Goal: Information Seeking & Learning: Learn about a topic

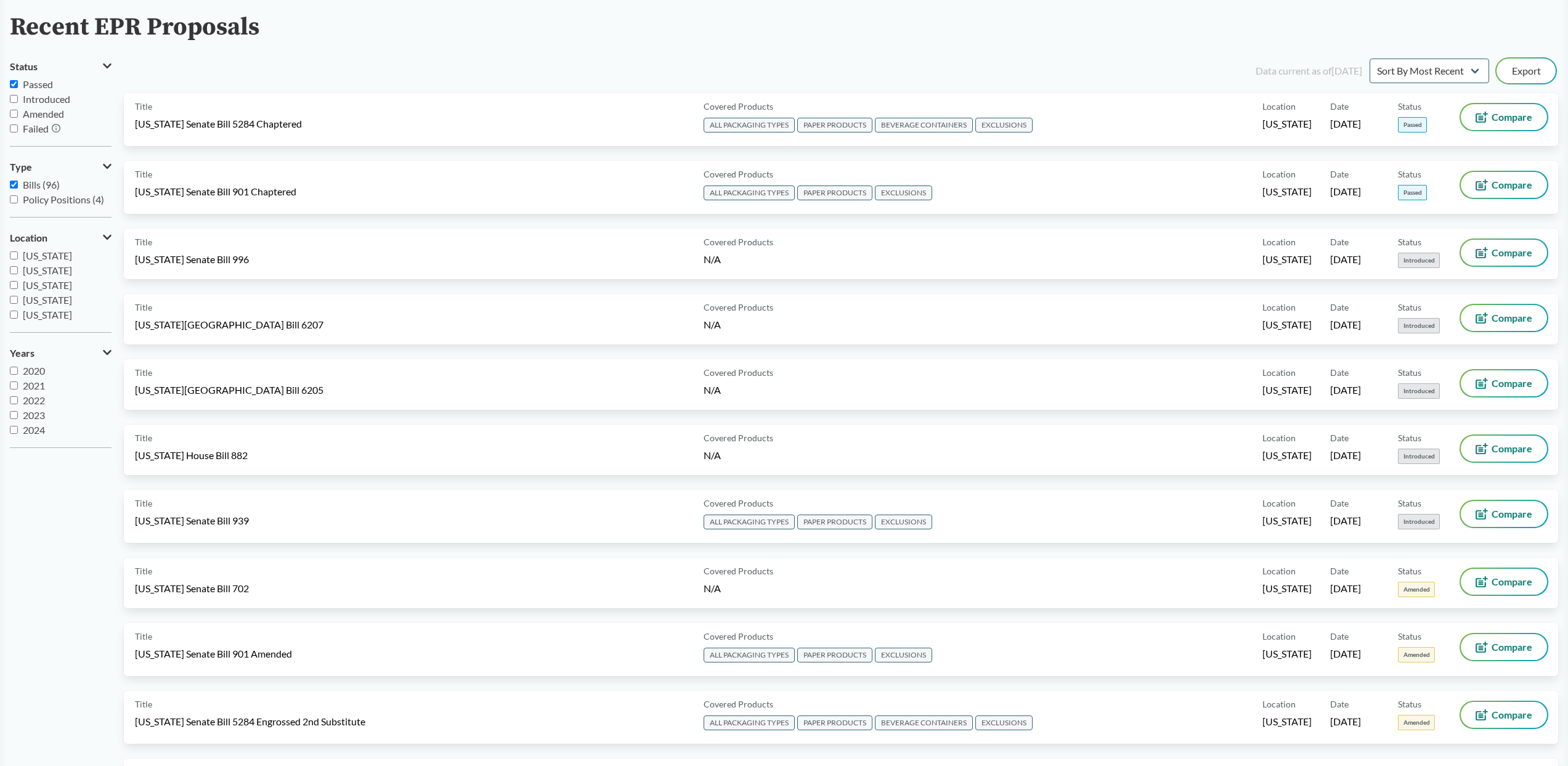
scroll to position [77, 0]
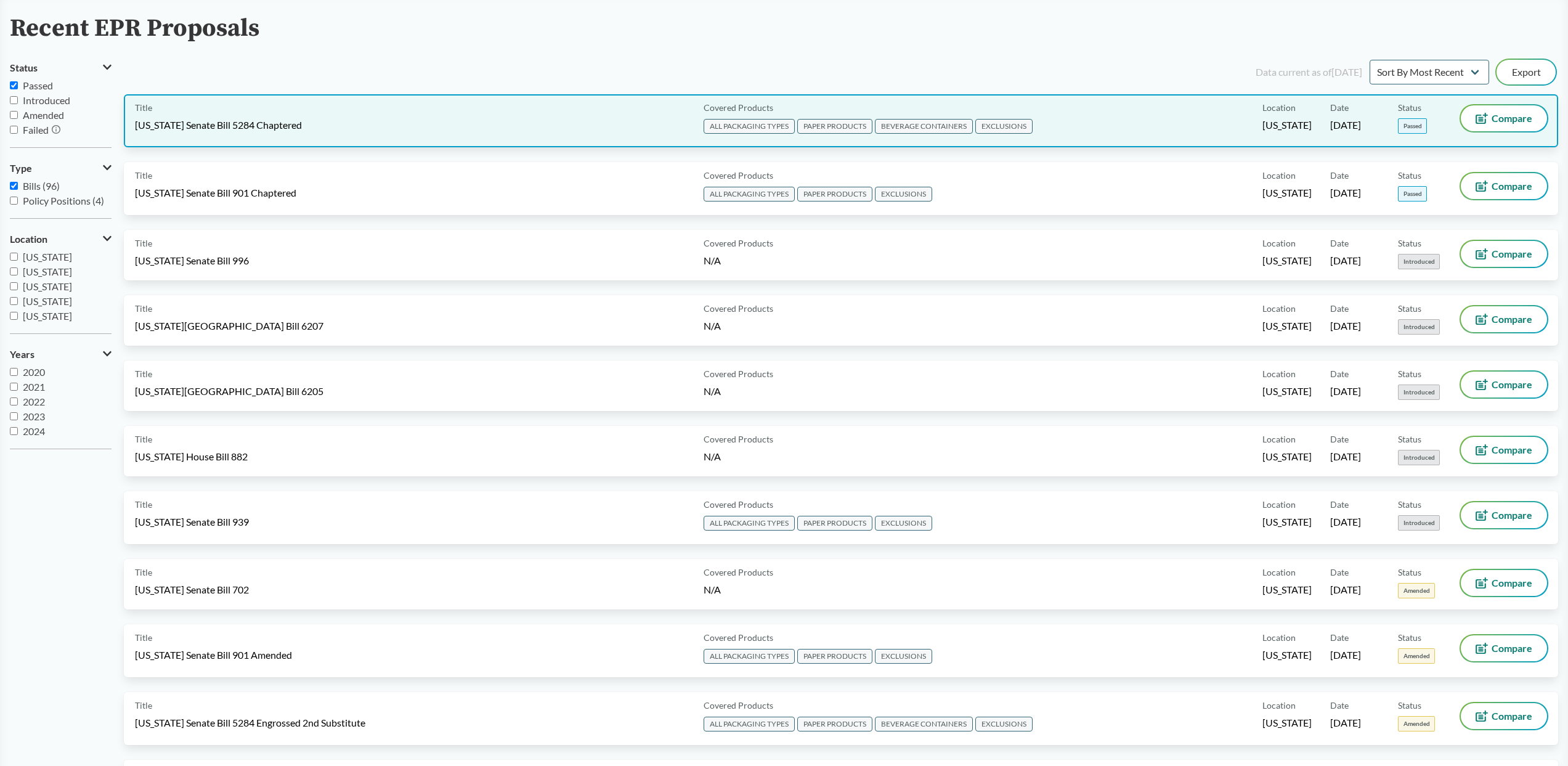
click at [192, 126] on span "[US_STATE] Senate Bill 5284 Chaptered" at bounding box center [219, 125] width 167 height 13
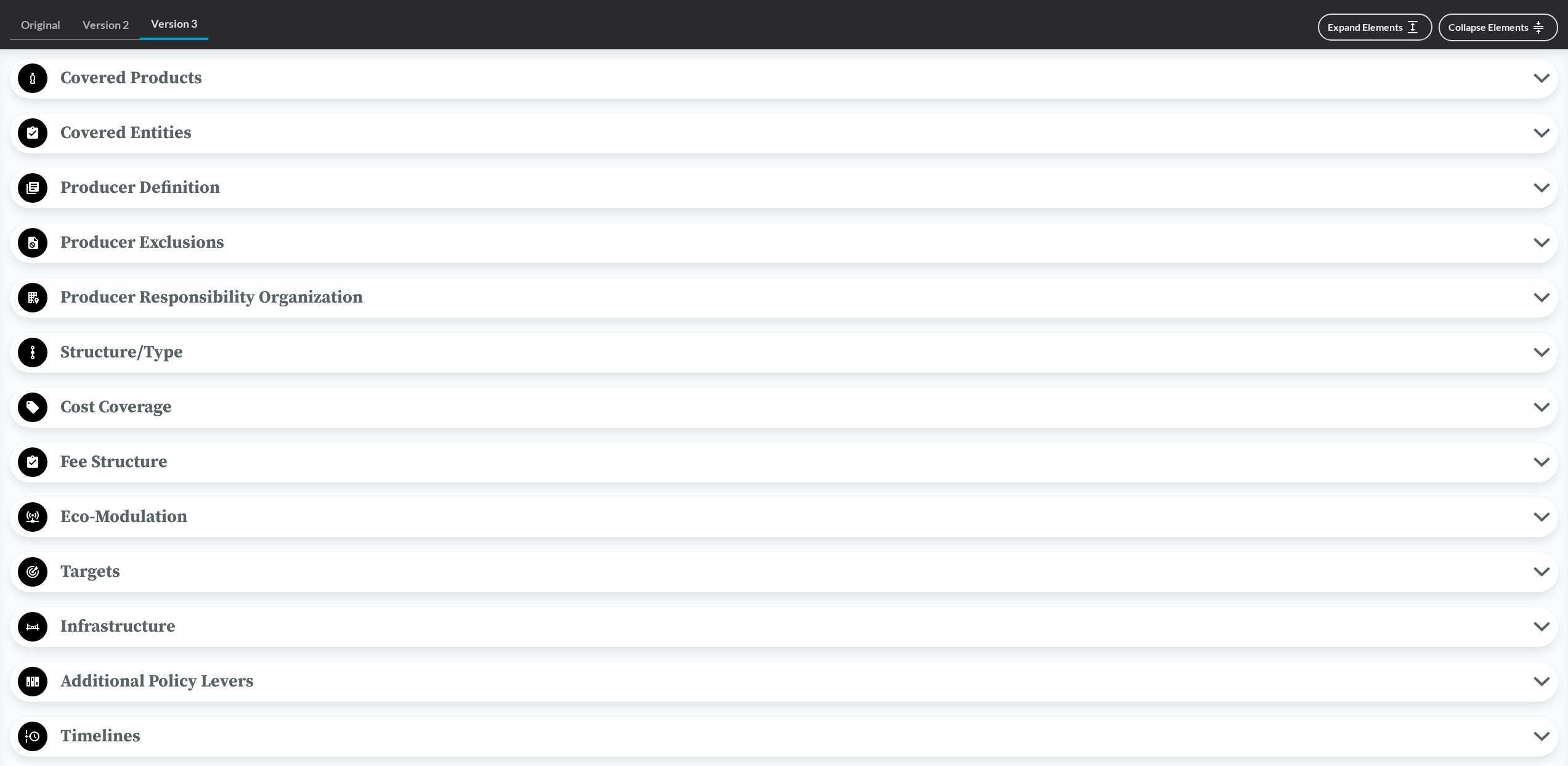
scroll to position [494, 0]
click at [254, 461] on span "Fee Structure" at bounding box center [790, 461] width 1486 height 27
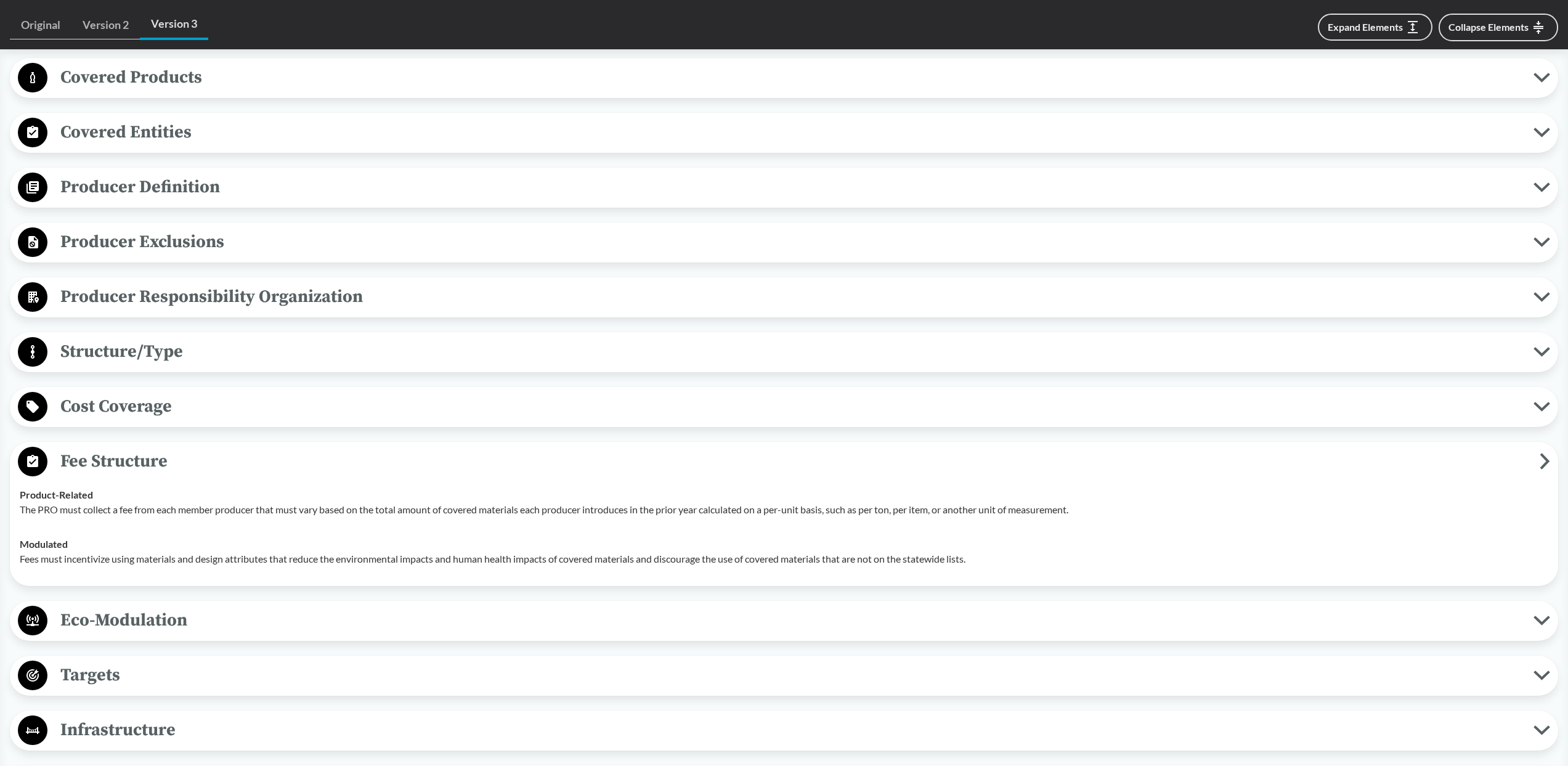
click at [254, 461] on span "Fee Structure" at bounding box center [793, 461] width 1492 height 27
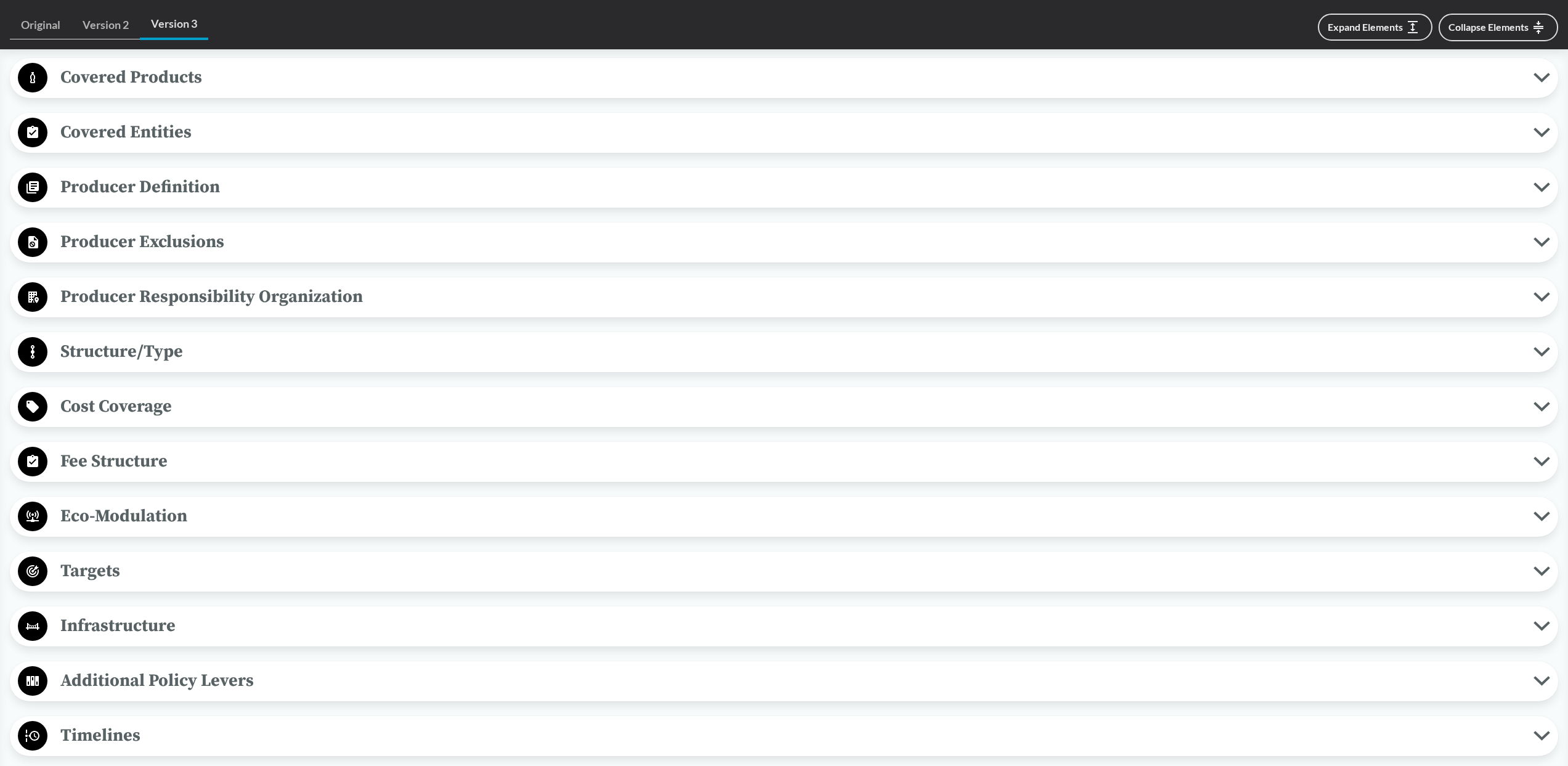
click at [249, 514] on span "Eco-Modulation" at bounding box center [790, 516] width 1486 height 27
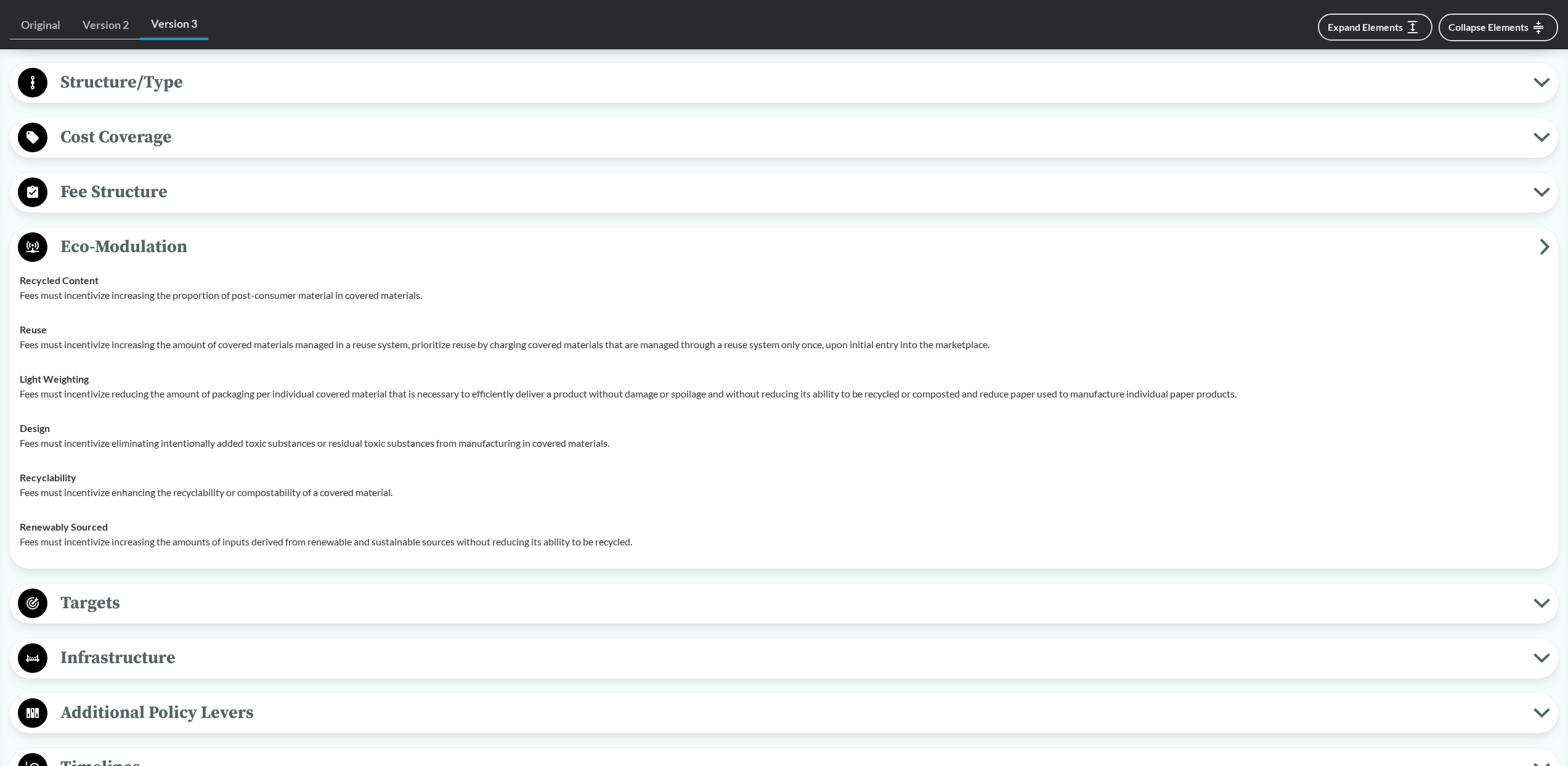
scroll to position [773, 0]
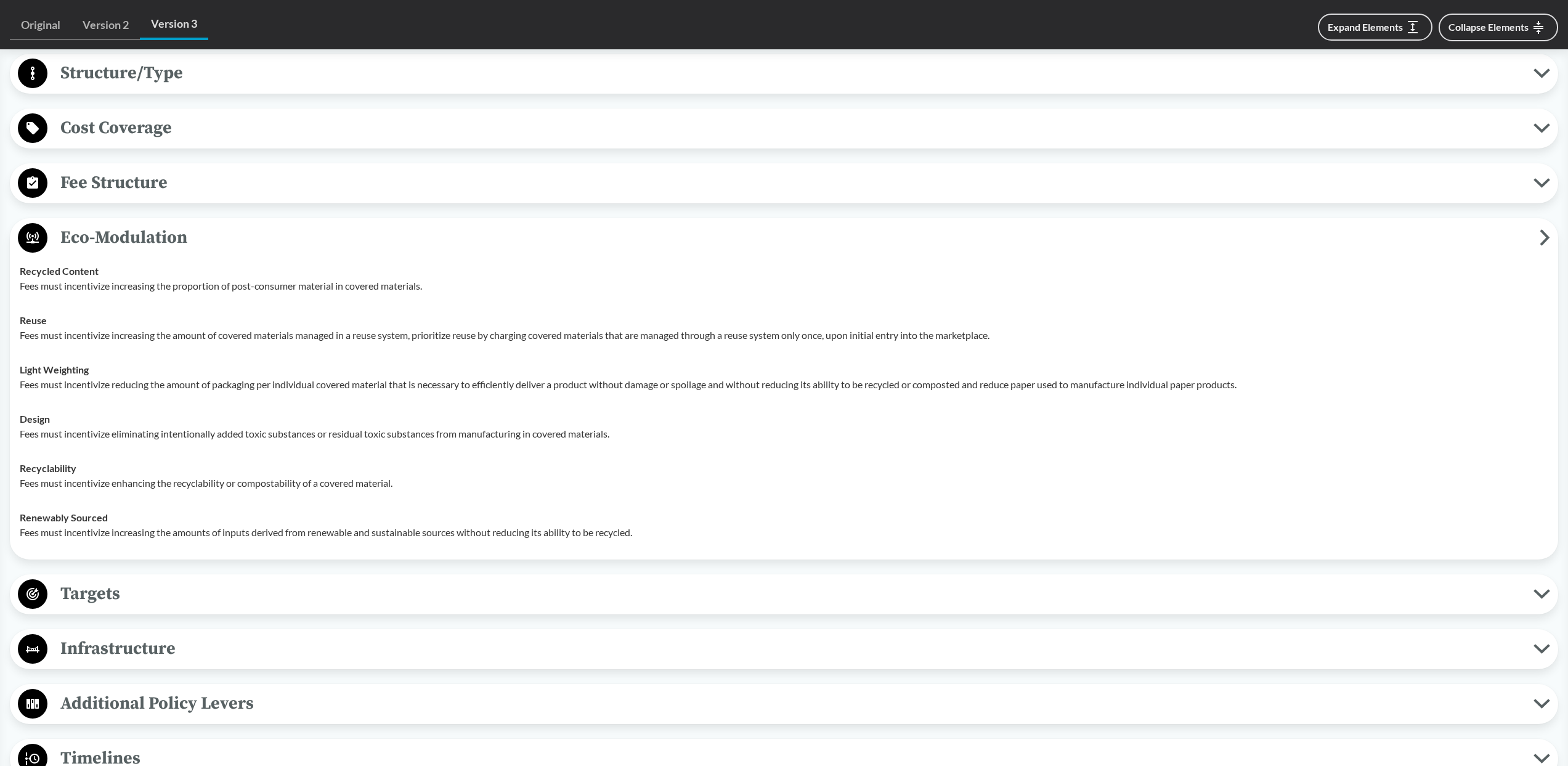
click at [248, 244] on span "Eco-Modulation" at bounding box center [793, 237] width 1492 height 27
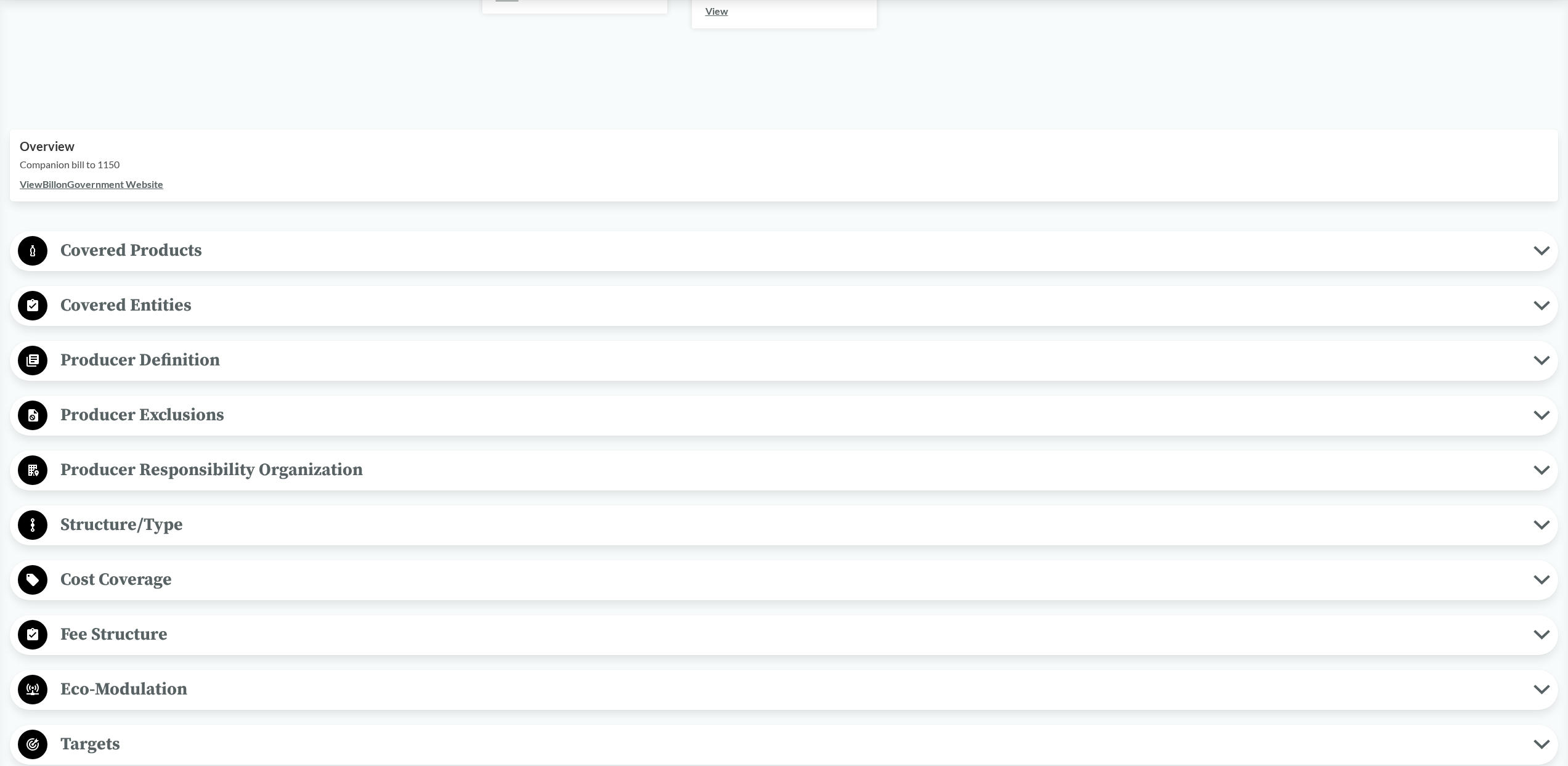
scroll to position [319, 0]
click at [241, 248] on span "Covered Products" at bounding box center [790, 252] width 1486 height 27
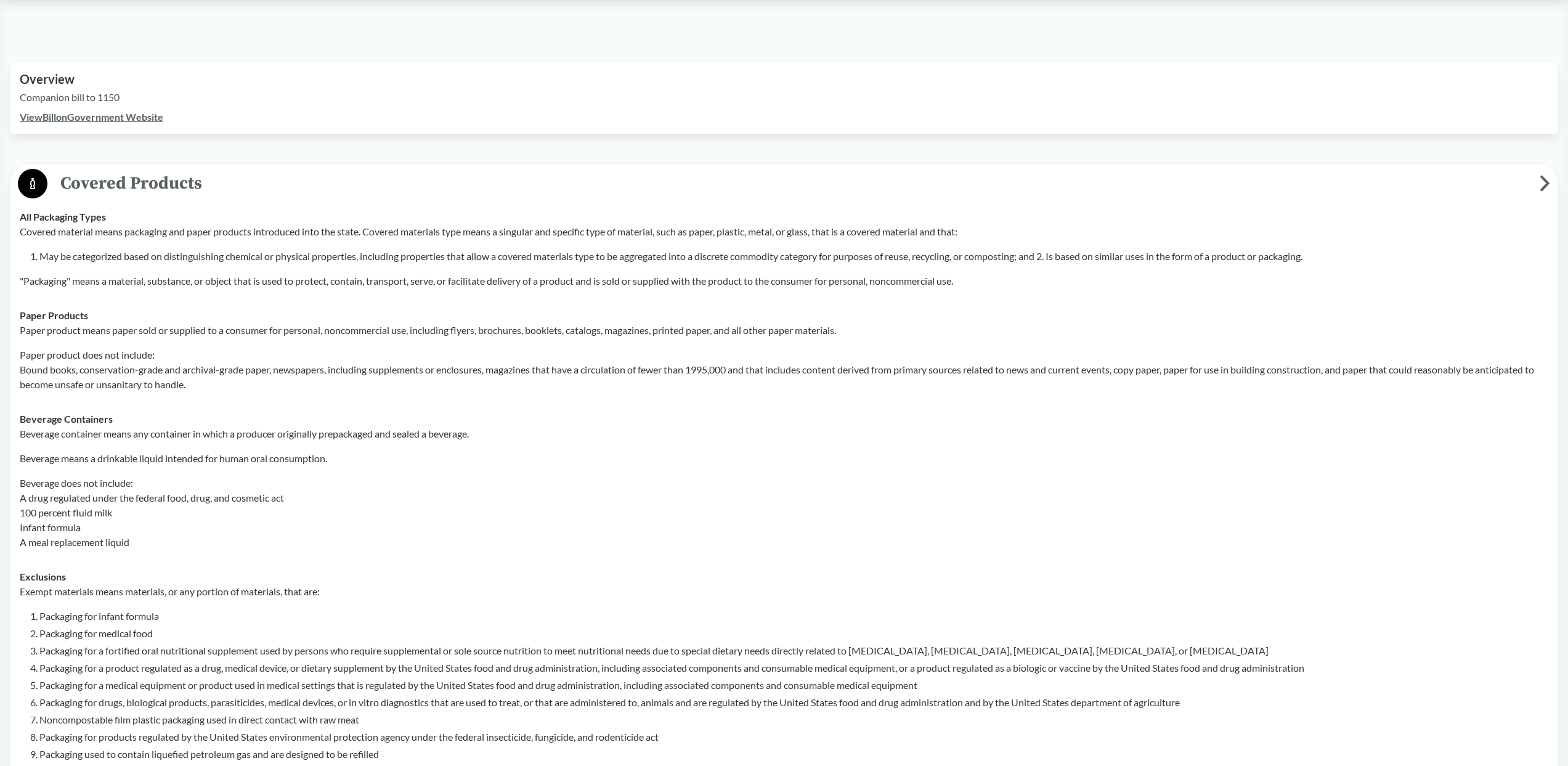
scroll to position [390, 0]
click at [239, 181] on span "Covered Products" at bounding box center [793, 181] width 1492 height 27
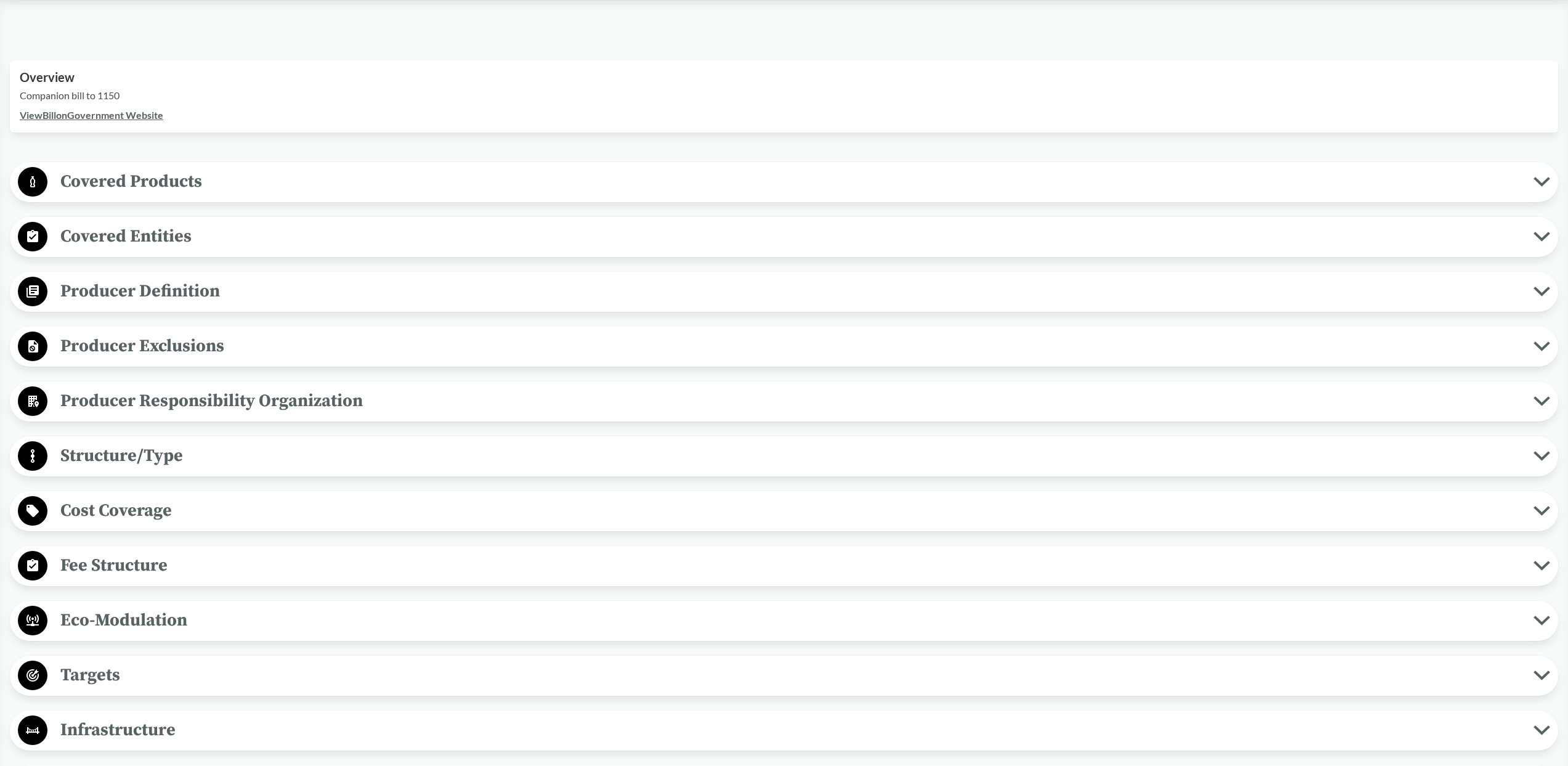
click at [239, 181] on span "Covered Products" at bounding box center [790, 181] width 1486 height 27
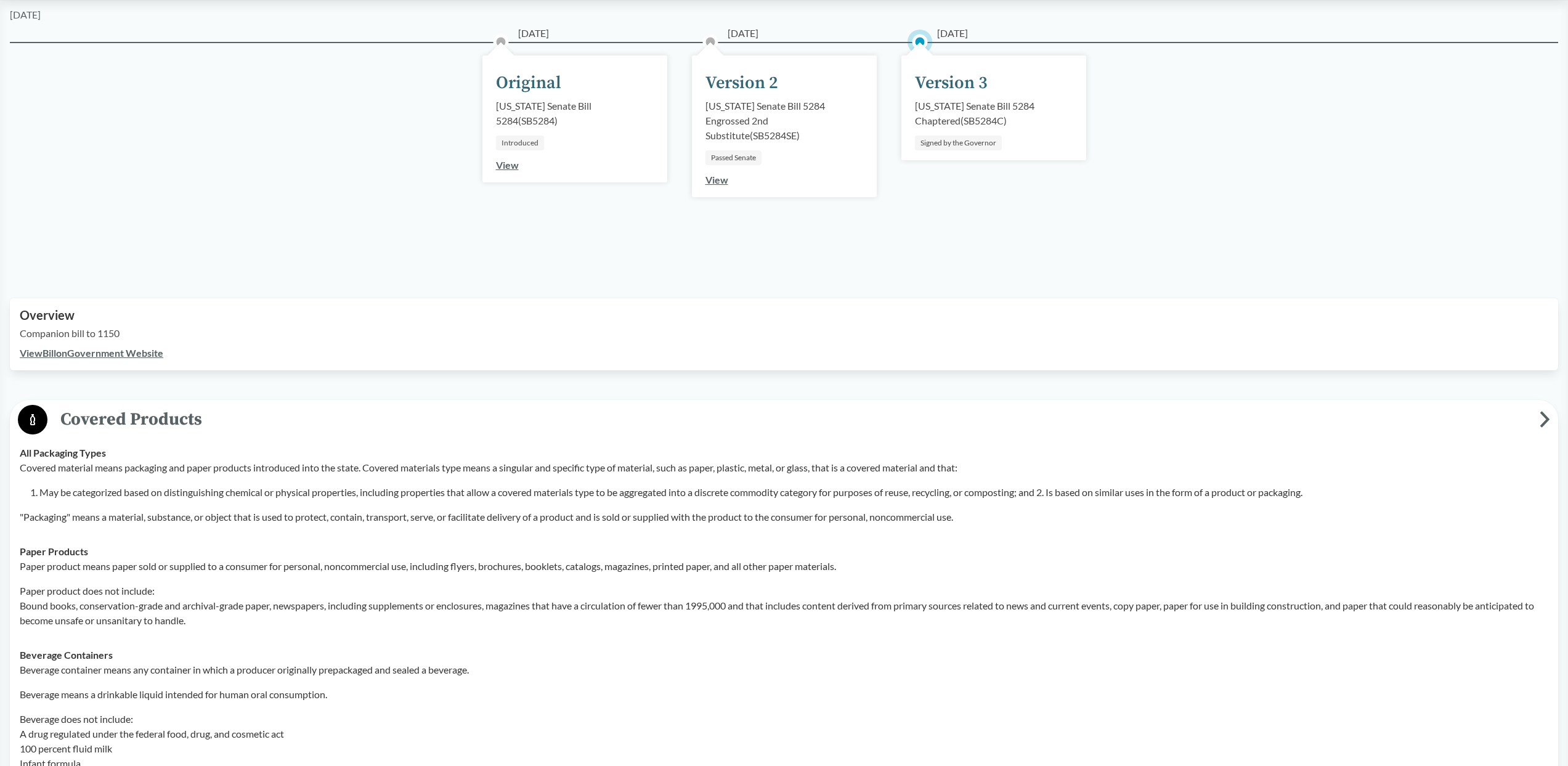
scroll to position [152, 0]
click at [553, 421] on span "Covered Products" at bounding box center [793, 419] width 1492 height 27
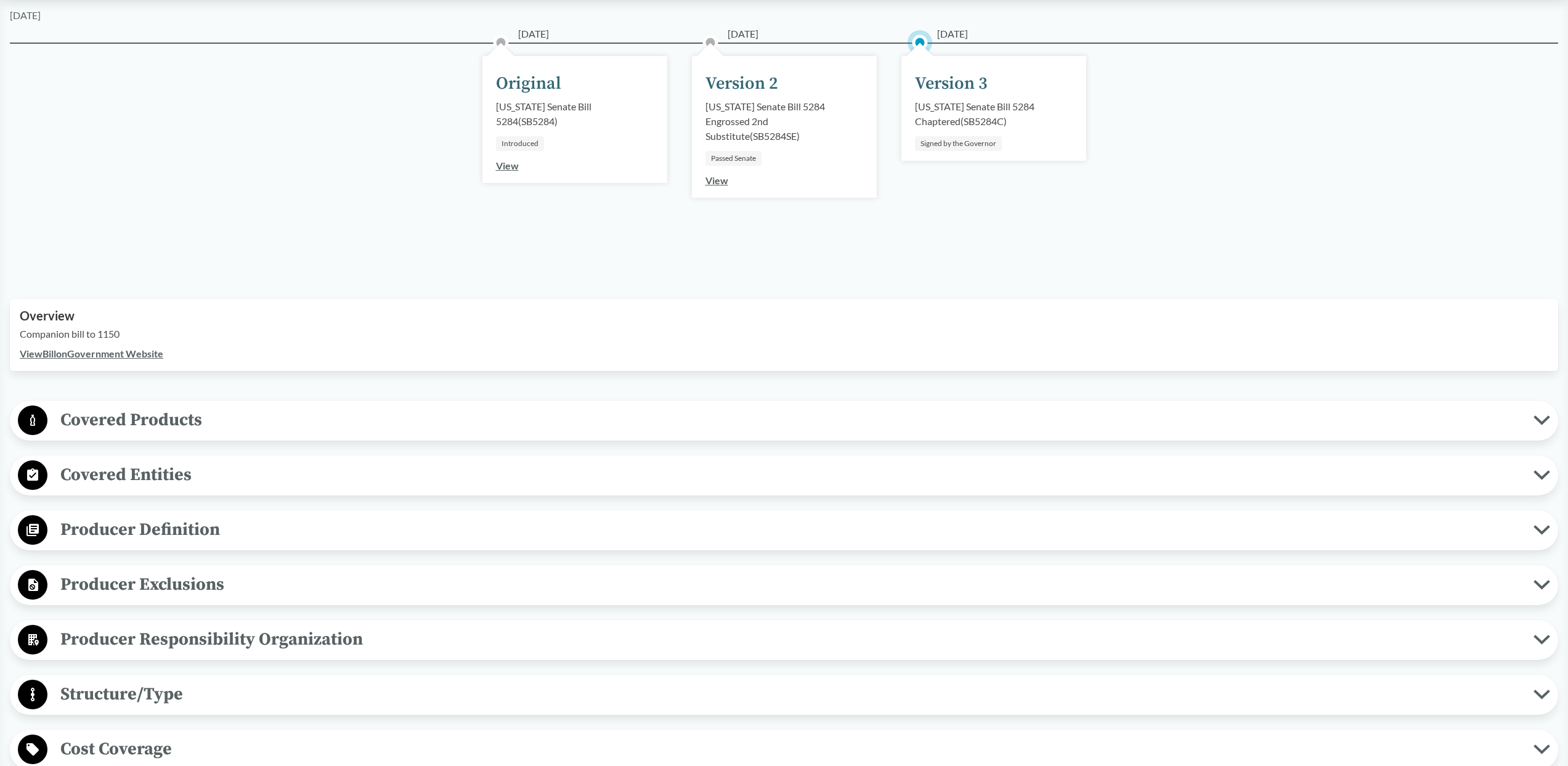
click at [553, 421] on span "Covered Products" at bounding box center [790, 419] width 1486 height 27
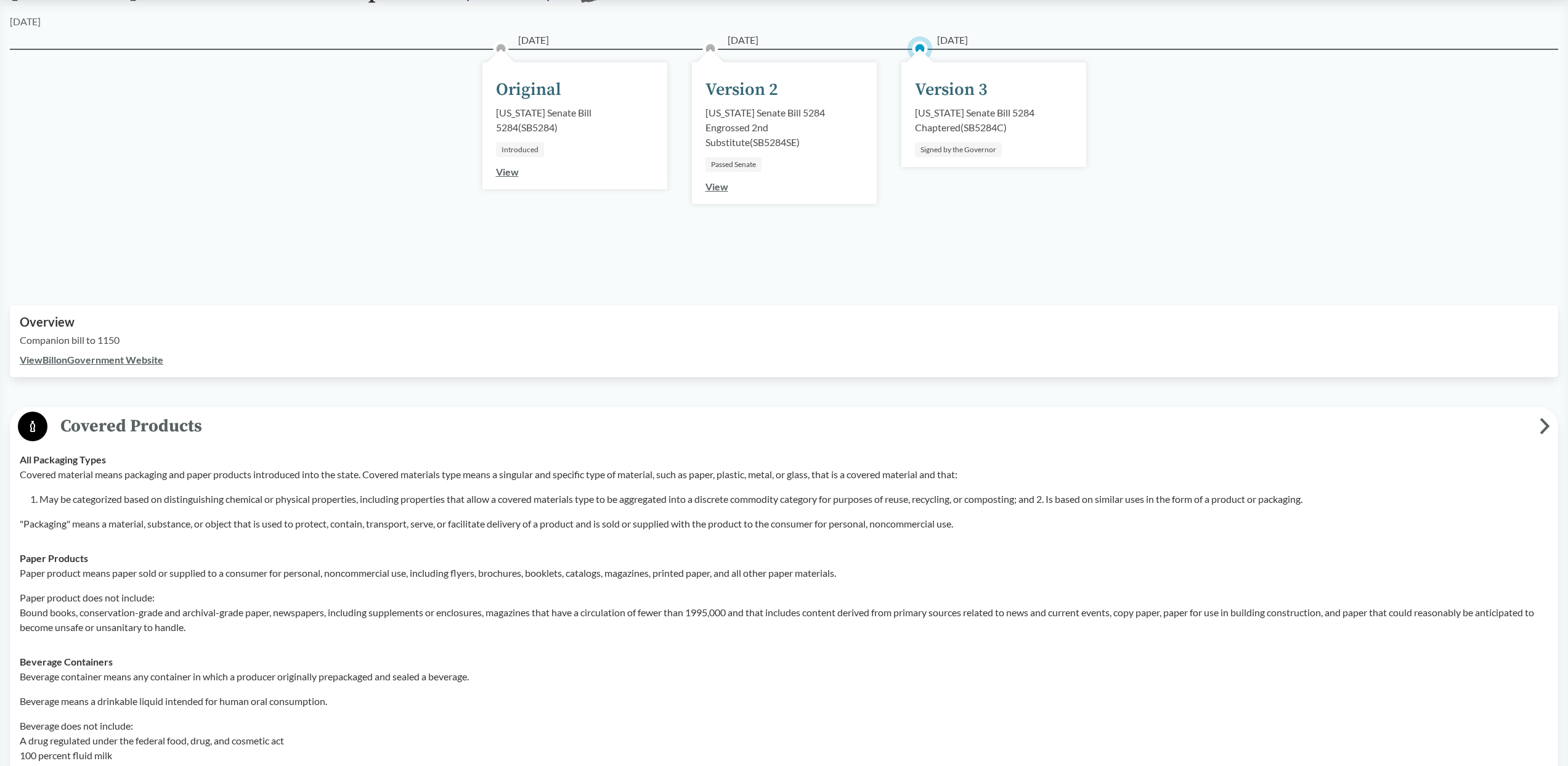
click at [553, 421] on span "Covered Products" at bounding box center [793, 425] width 1492 height 27
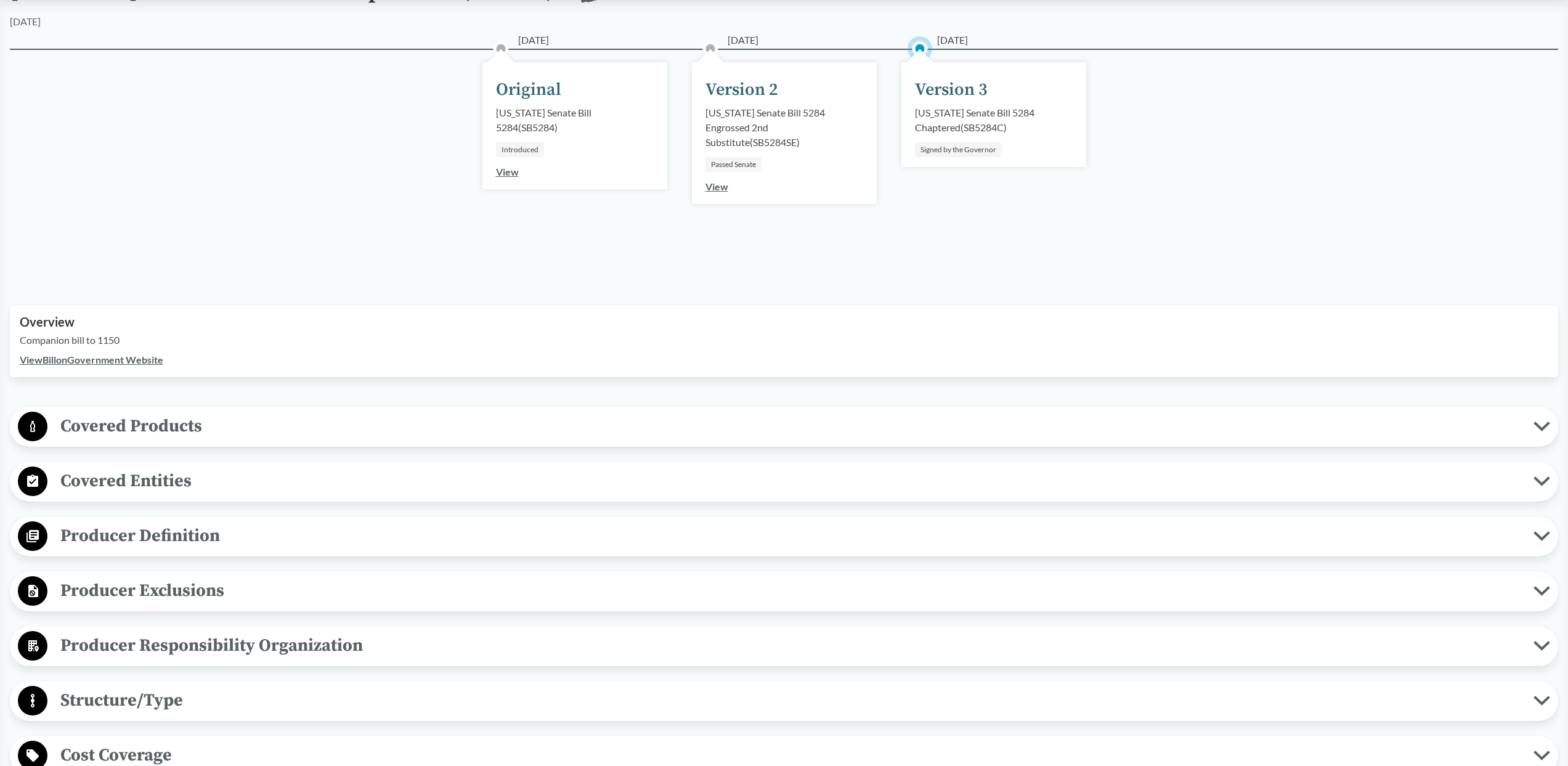
scroll to position [140, 0]
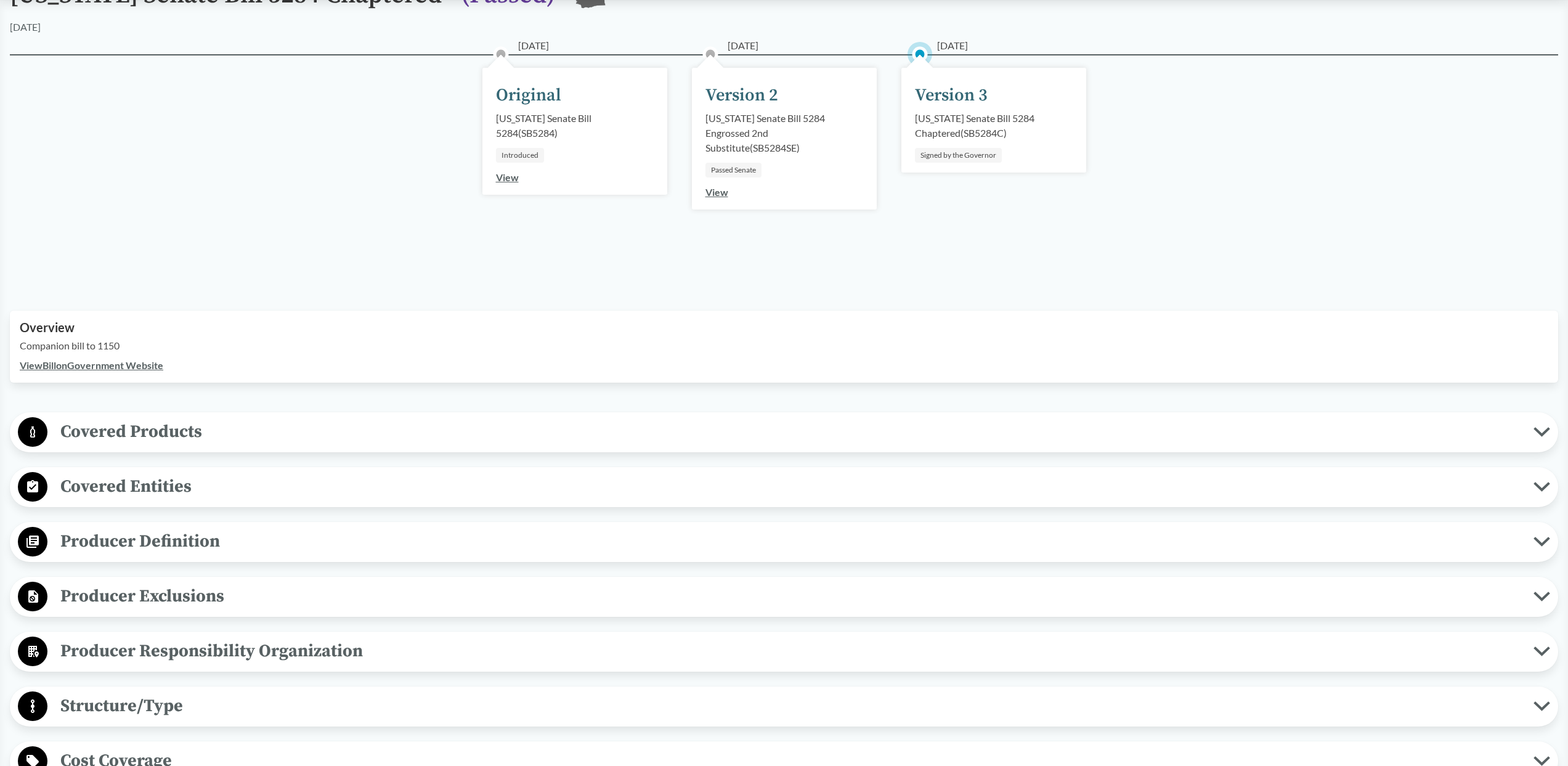
click at [599, 425] on span "Covered Products" at bounding box center [790, 431] width 1486 height 27
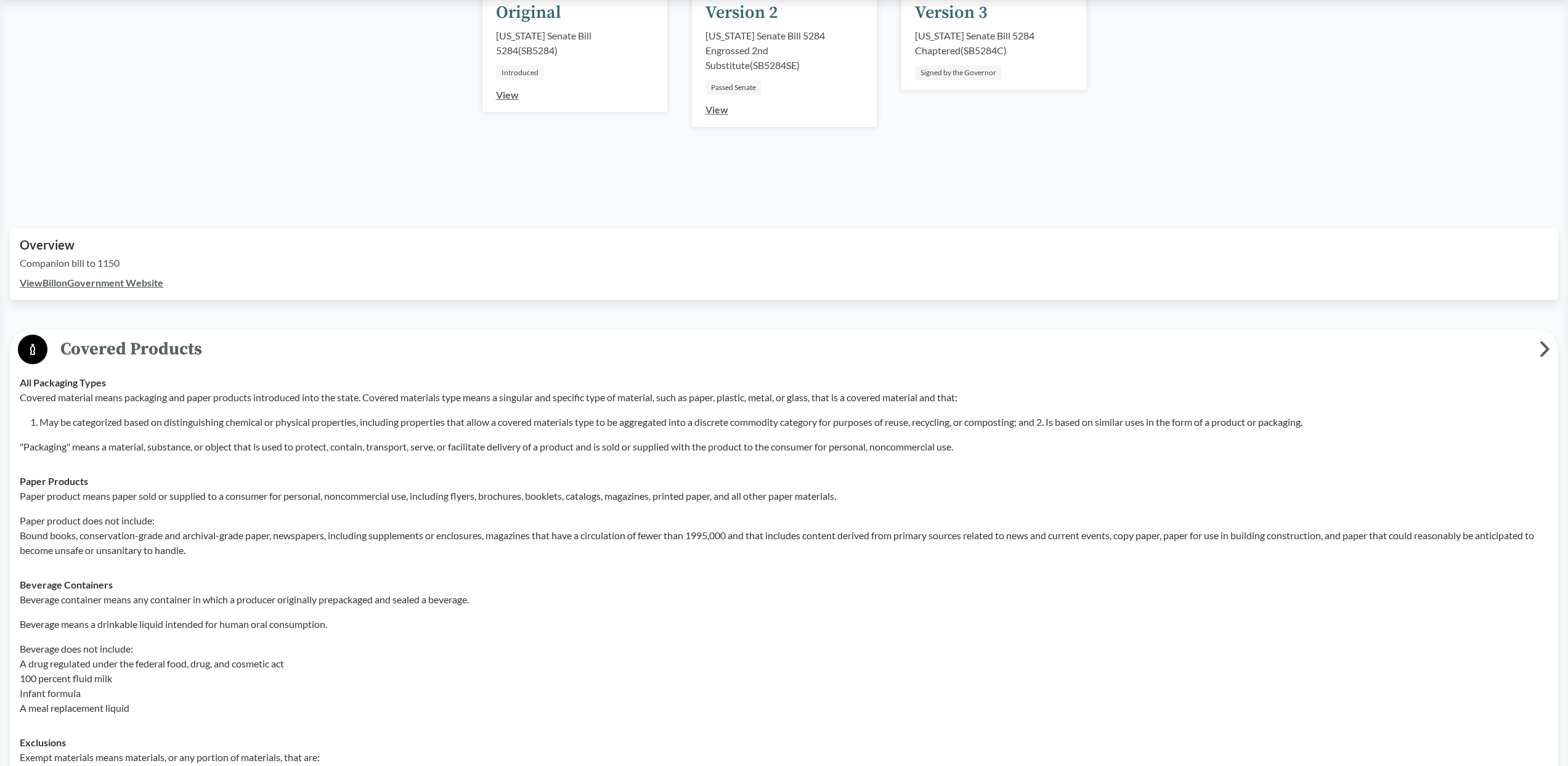
scroll to position [225, 0]
click at [582, 349] on span "Covered Products" at bounding box center [793, 345] width 1492 height 27
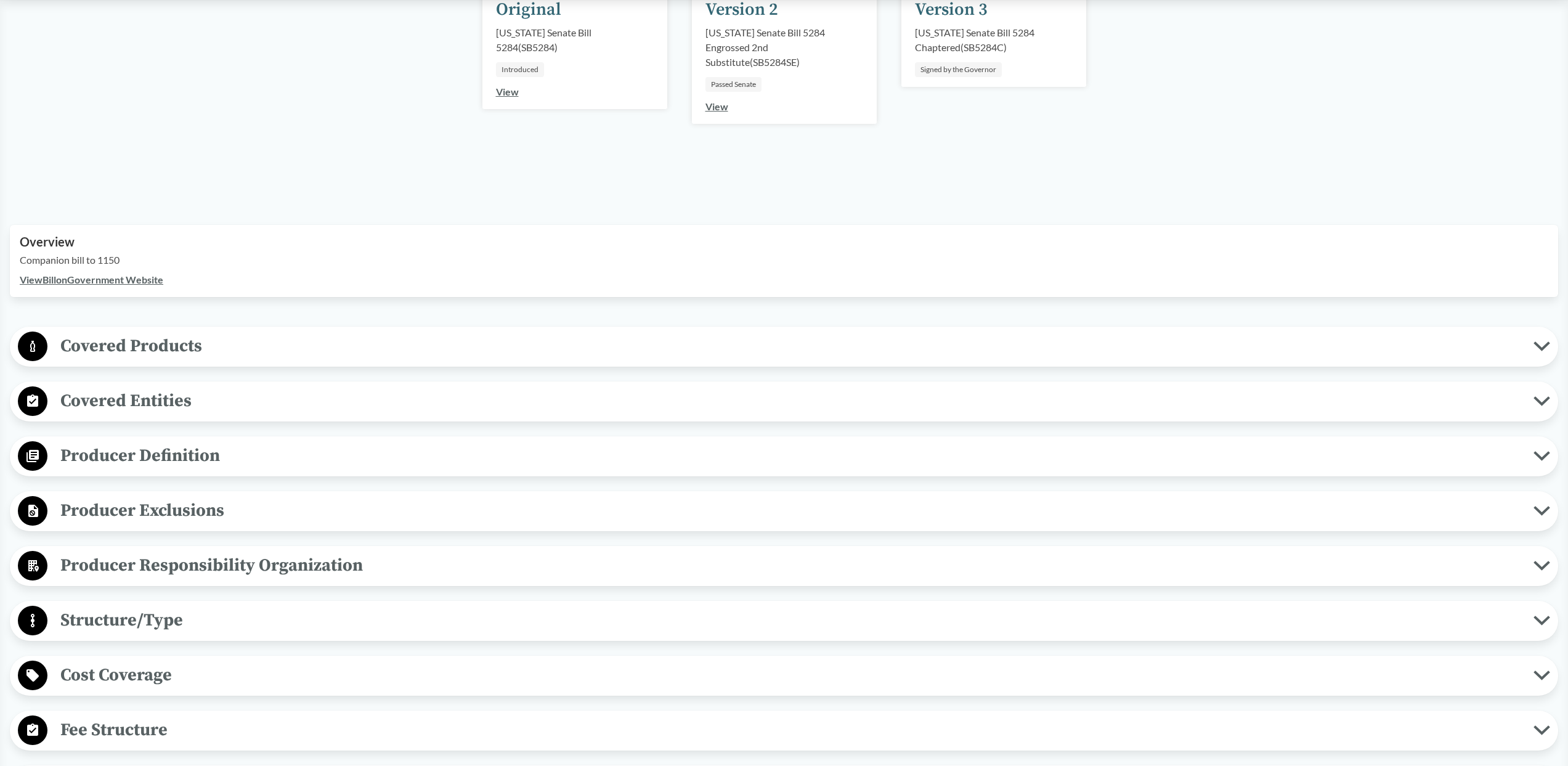
click at [577, 410] on span "Covered Entities" at bounding box center [790, 400] width 1486 height 27
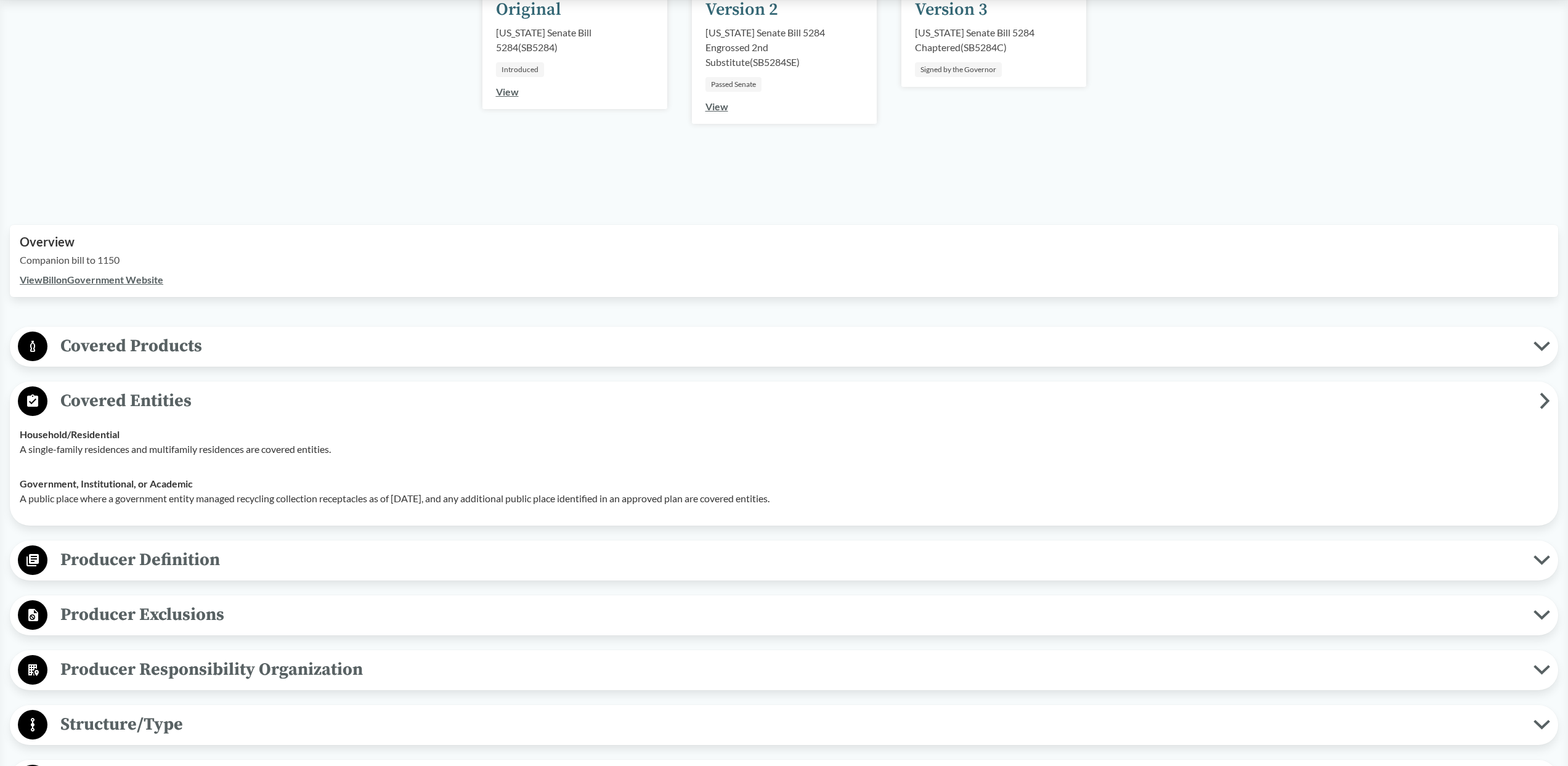
click at [577, 410] on span "Covered Entities" at bounding box center [793, 400] width 1492 height 27
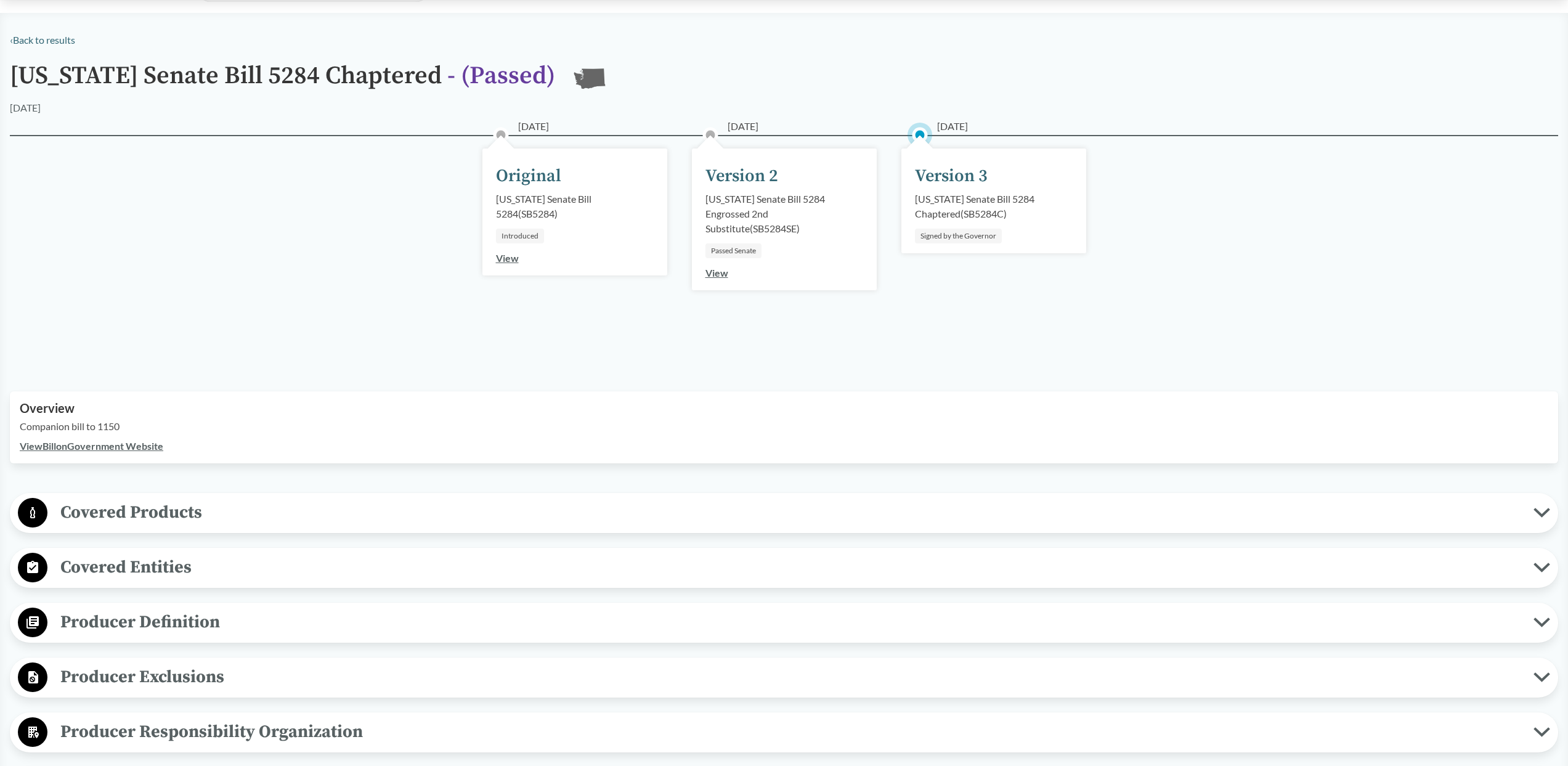
scroll to position [64, 0]
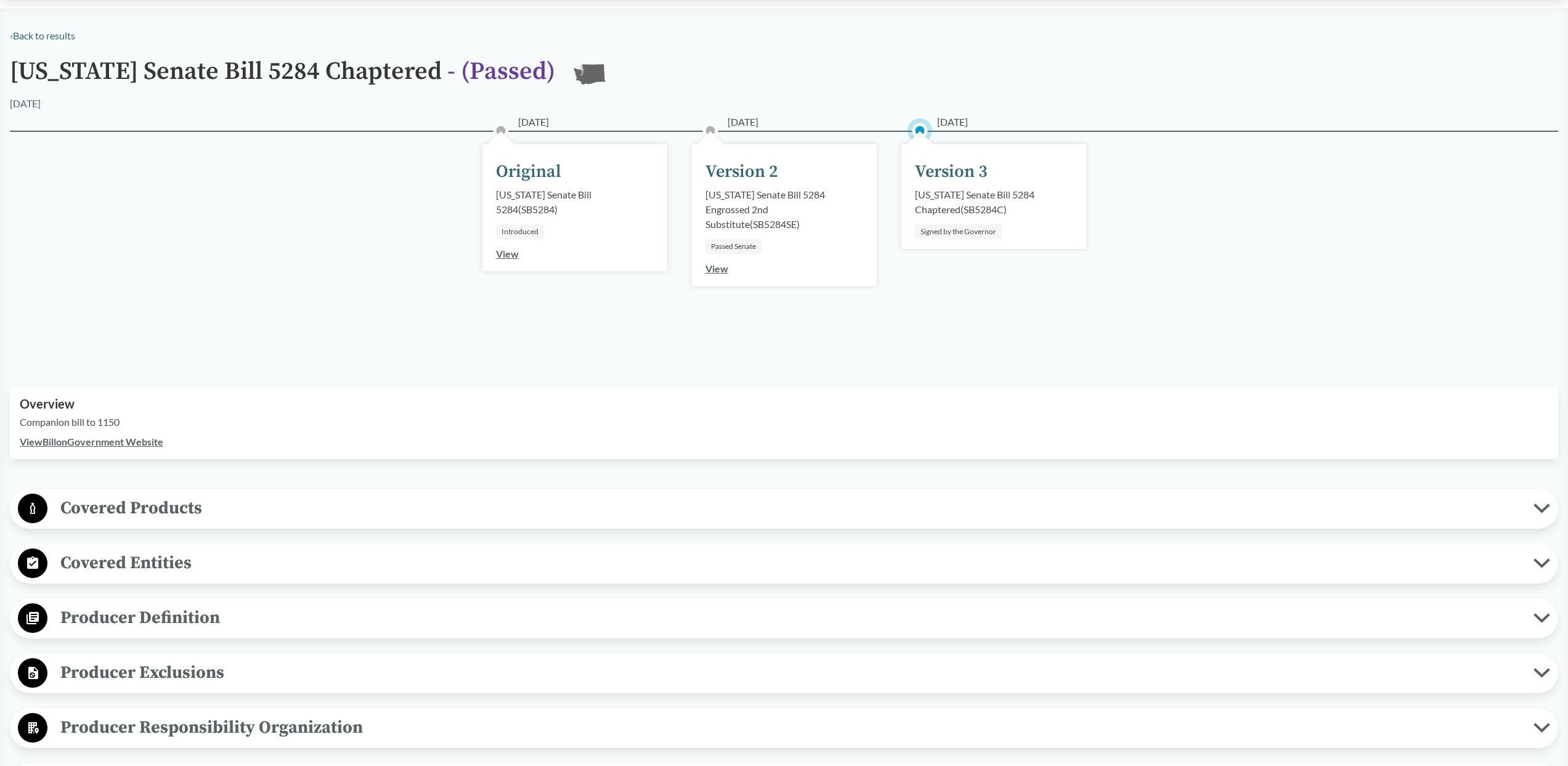
click at [536, 503] on span "Covered Products" at bounding box center [790, 508] width 1486 height 27
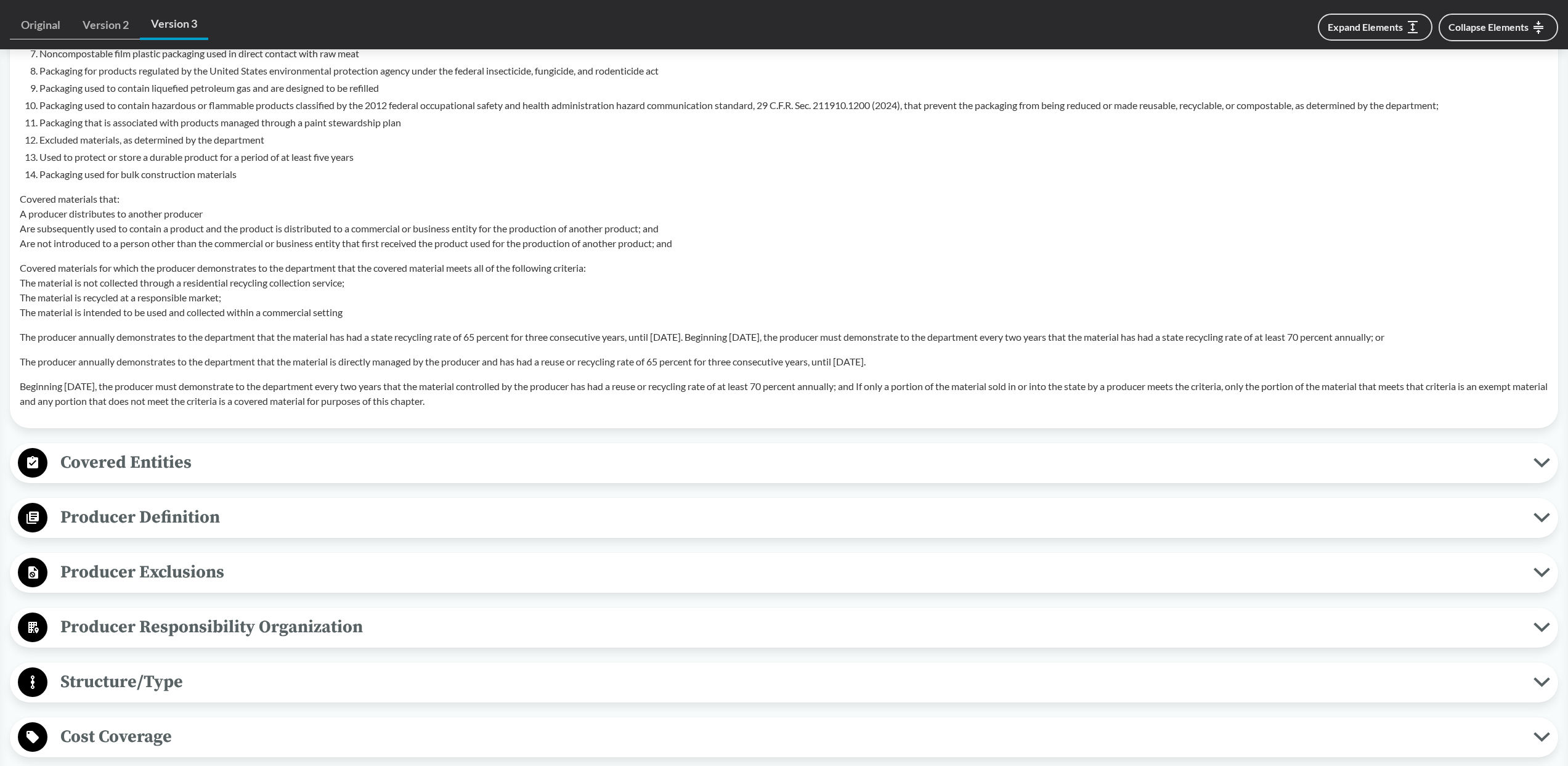
scroll to position [1055, 0]
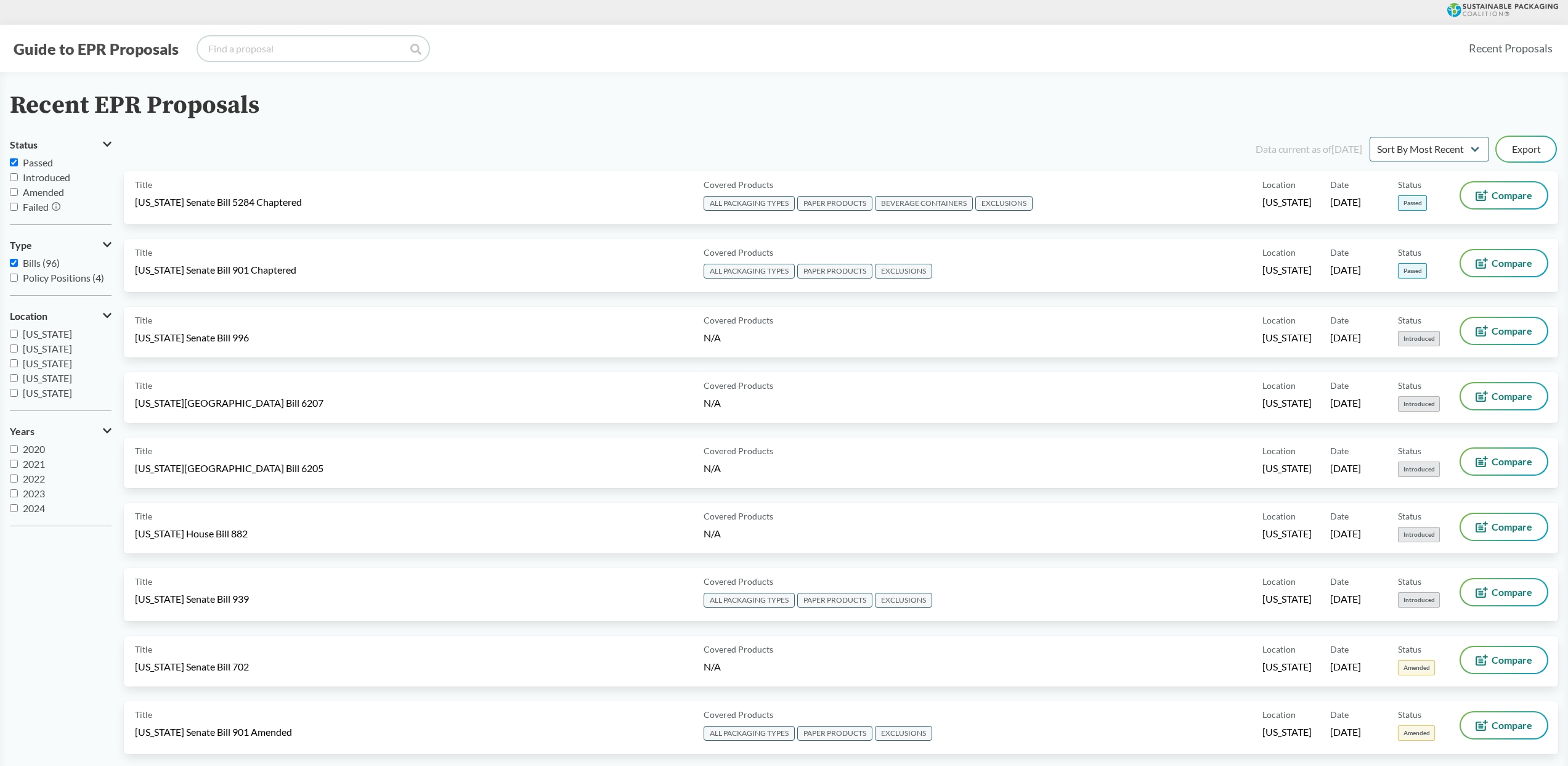
click at [255, 47] on input "search" at bounding box center [313, 48] width 231 height 25
type input "SB 901"
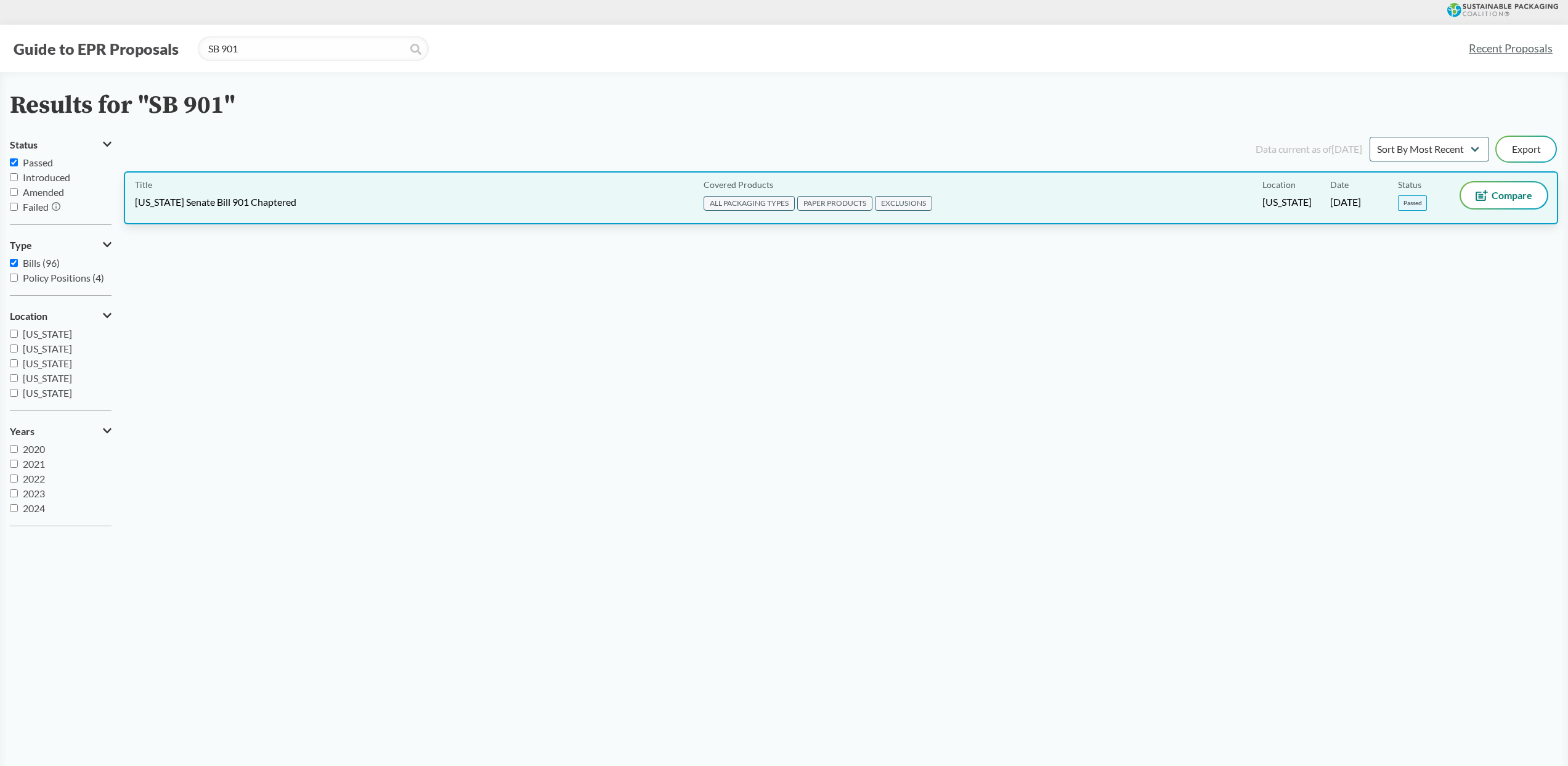
click at [310, 217] on div "Title [US_STATE] Senate Bill 901 Chaptered Covered Products ALL PACKAGING TYPES…" at bounding box center [841, 197] width 1434 height 53
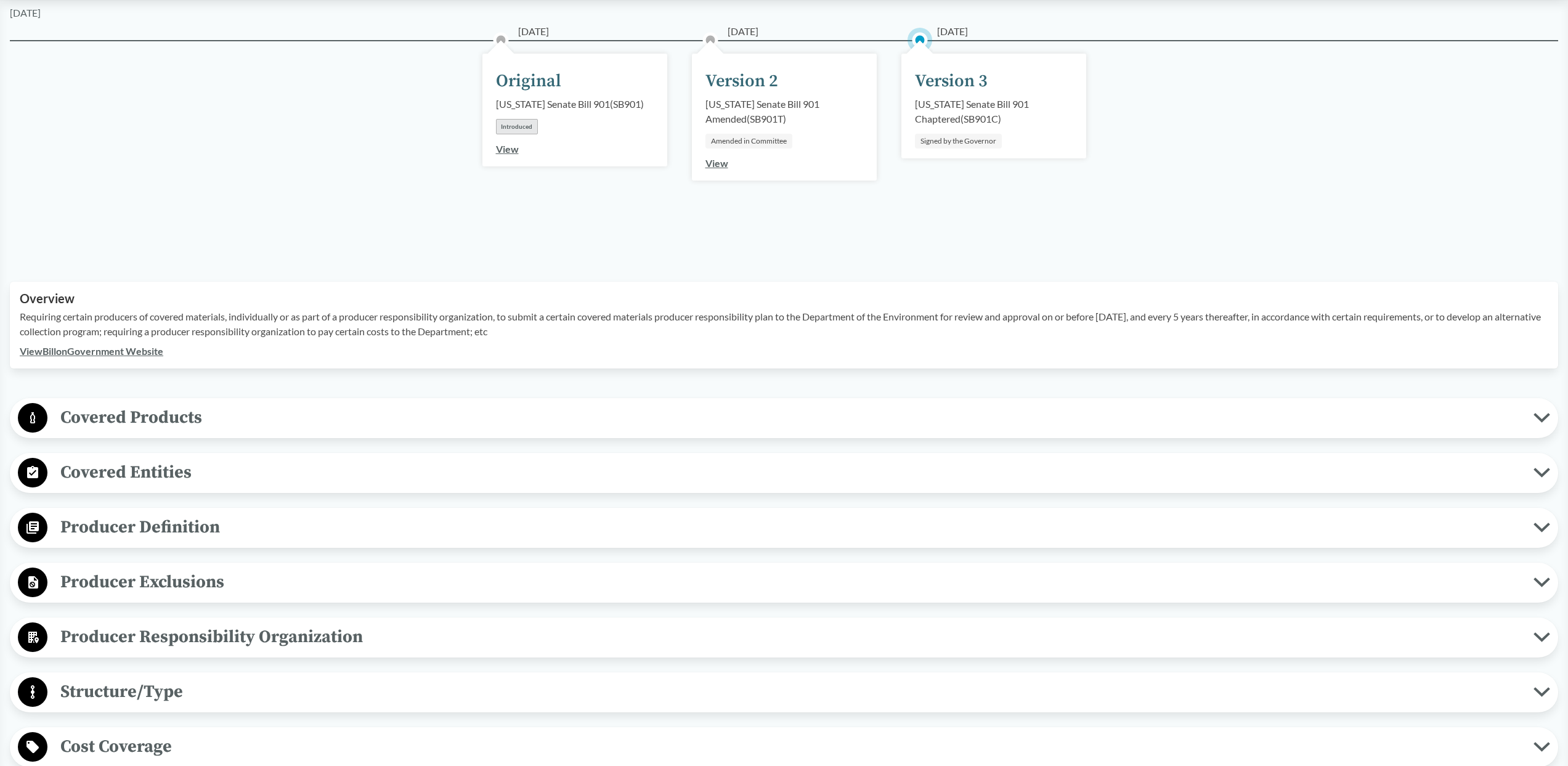
scroll to position [156, 0]
click at [327, 411] on span "Covered Products" at bounding box center [790, 415] width 1486 height 27
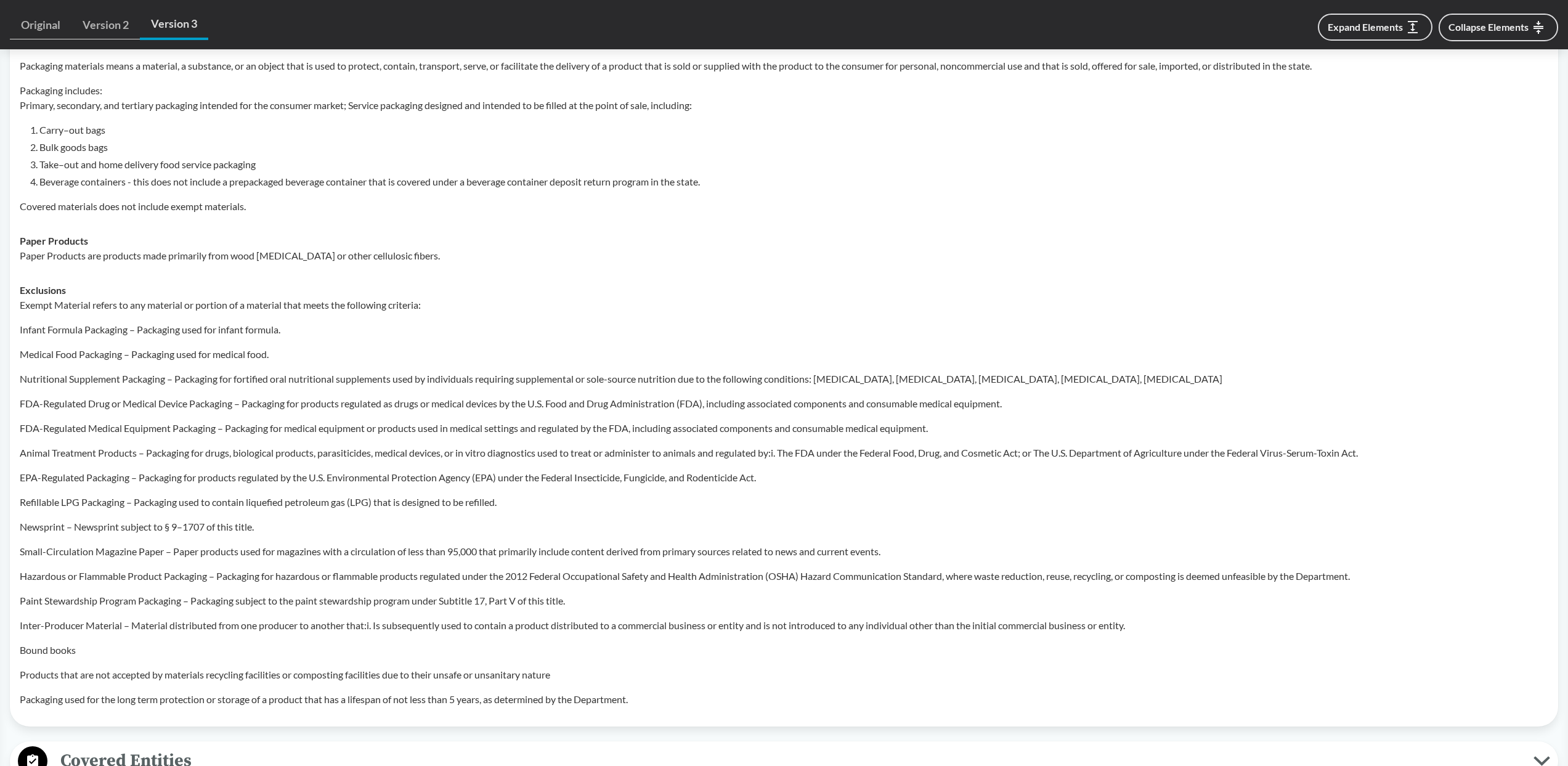
scroll to position [612, 0]
type input "SB 901"
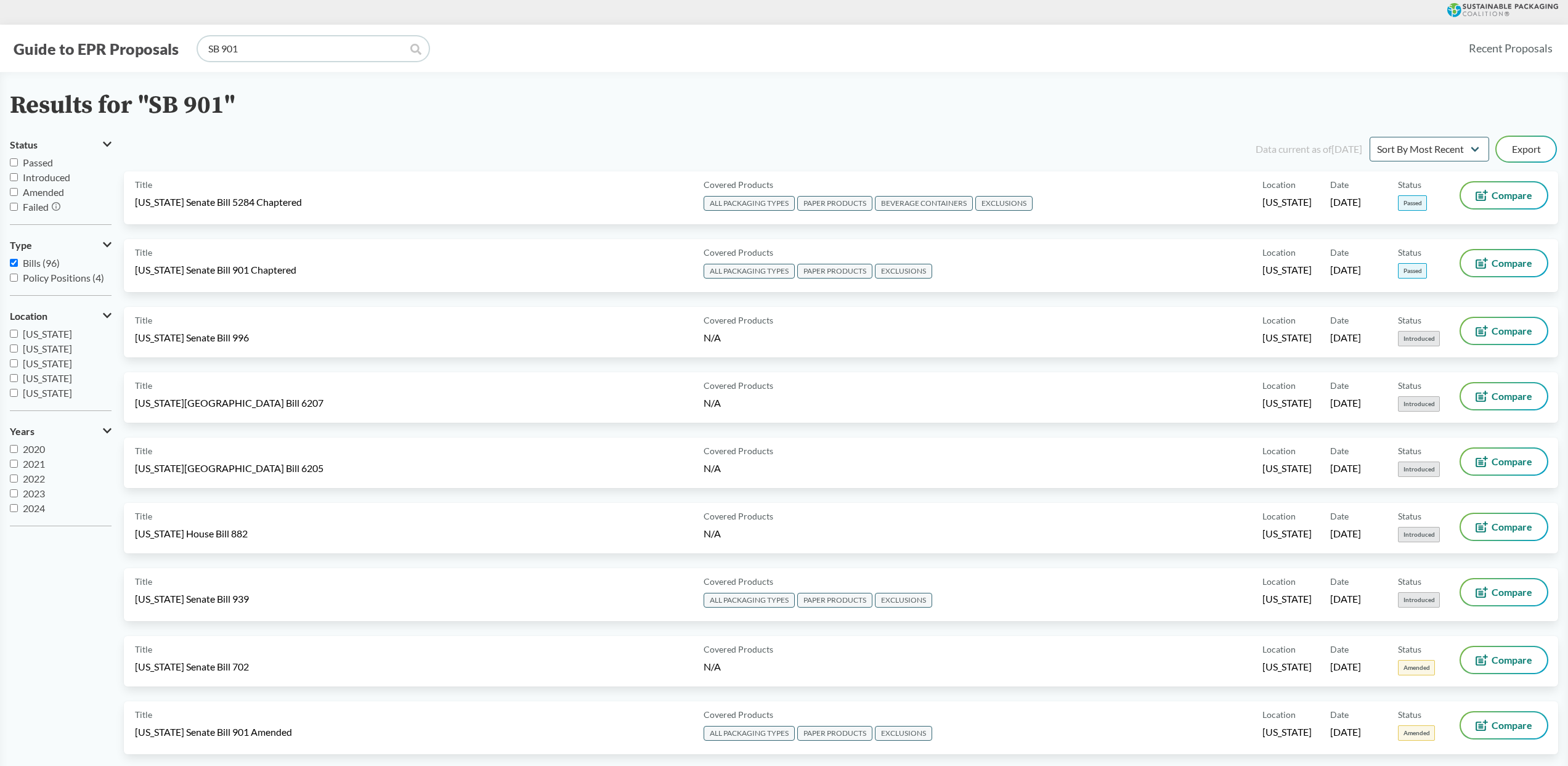
click at [282, 53] on input "SB 901" at bounding box center [313, 48] width 231 height 25
type input "HF 3911"
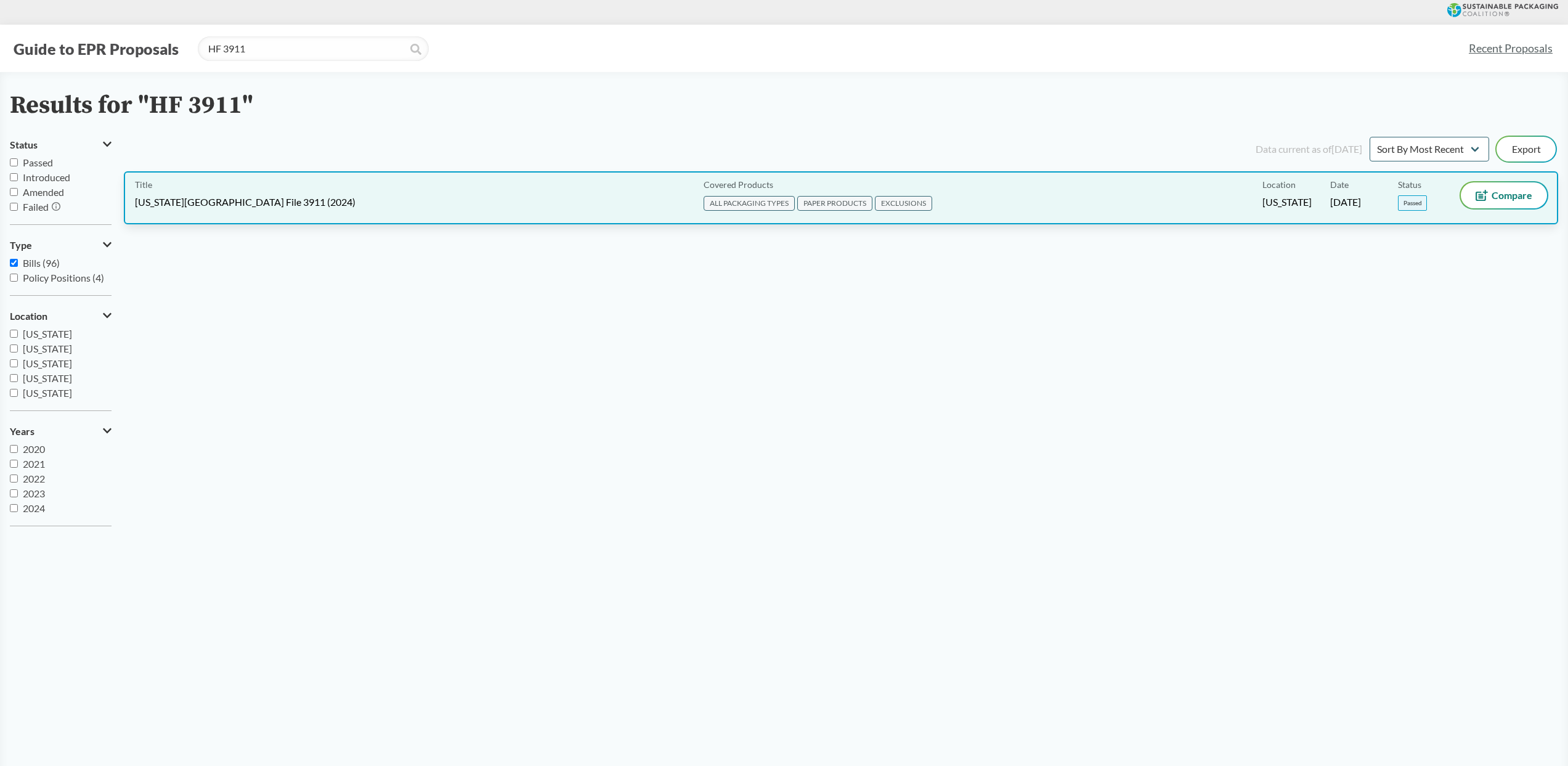
click at [274, 202] on span "[US_STATE][GEOGRAPHIC_DATA] File 3911 (2024)" at bounding box center [246, 202] width 221 height 13
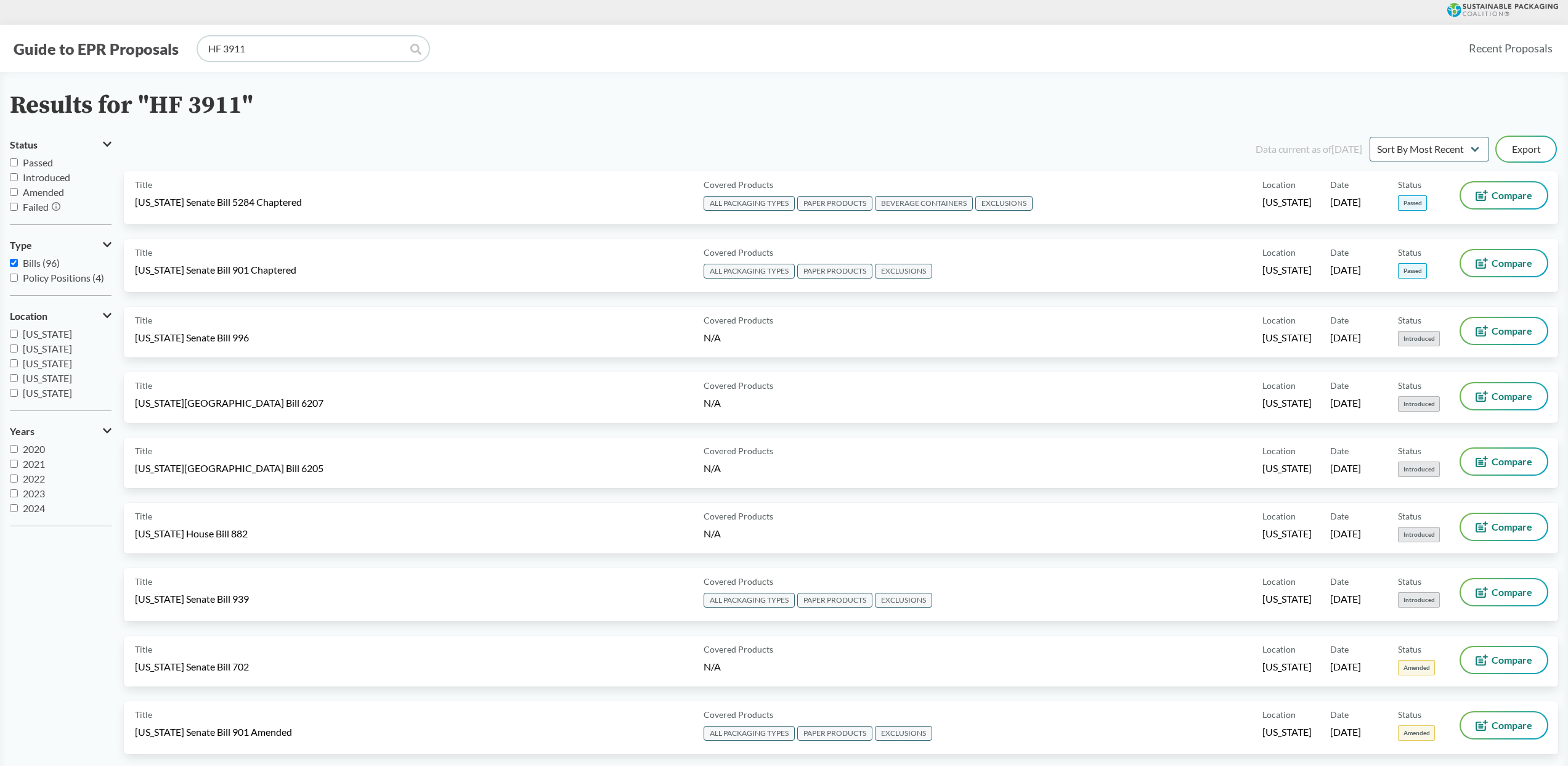
click at [332, 47] on input "HF 3911" at bounding box center [313, 48] width 231 height 25
paste input "B 22-1355"
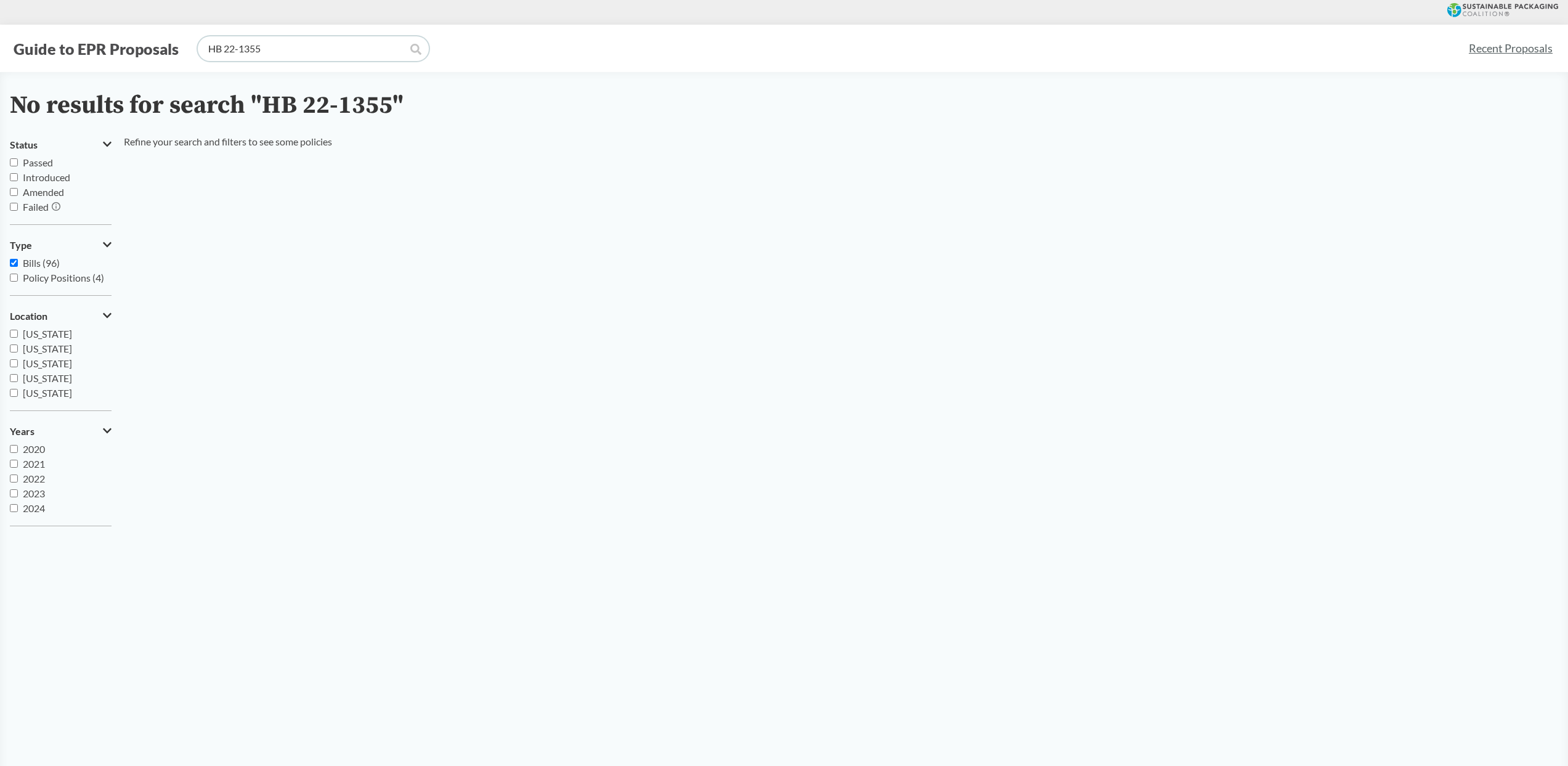
click at [237, 51] on input "HB 22-1355" at bounding box center [313, 48] width 231 height 25
click at [237, 50] on input "HB 1355" at bounding box center [313, 48] width 231 height 25
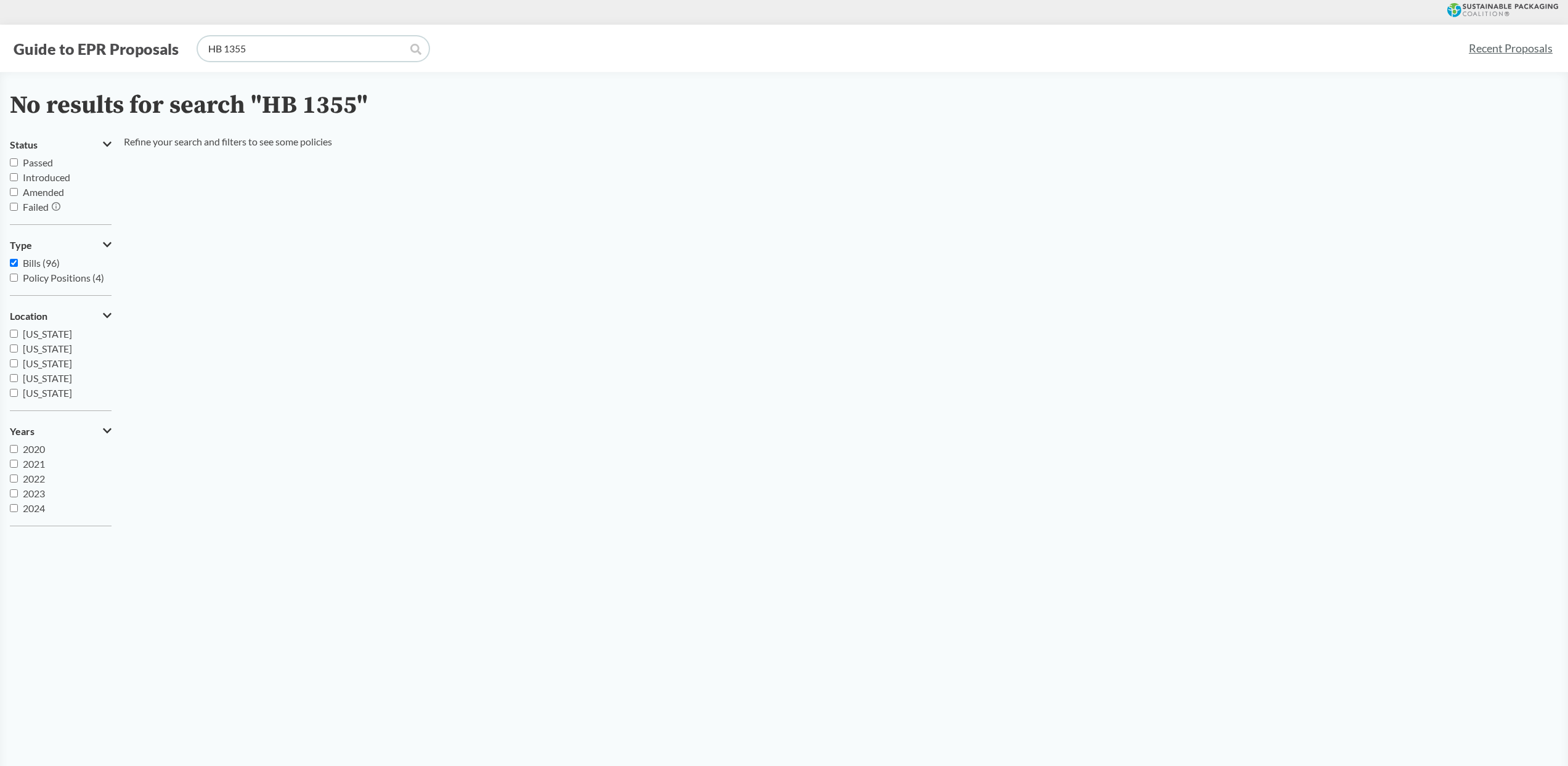
click at [237, 50] on input "HB 1355" at bounding box center [313, 48] width 231 height 25
paste input "SB 54"
type input "SB 54"
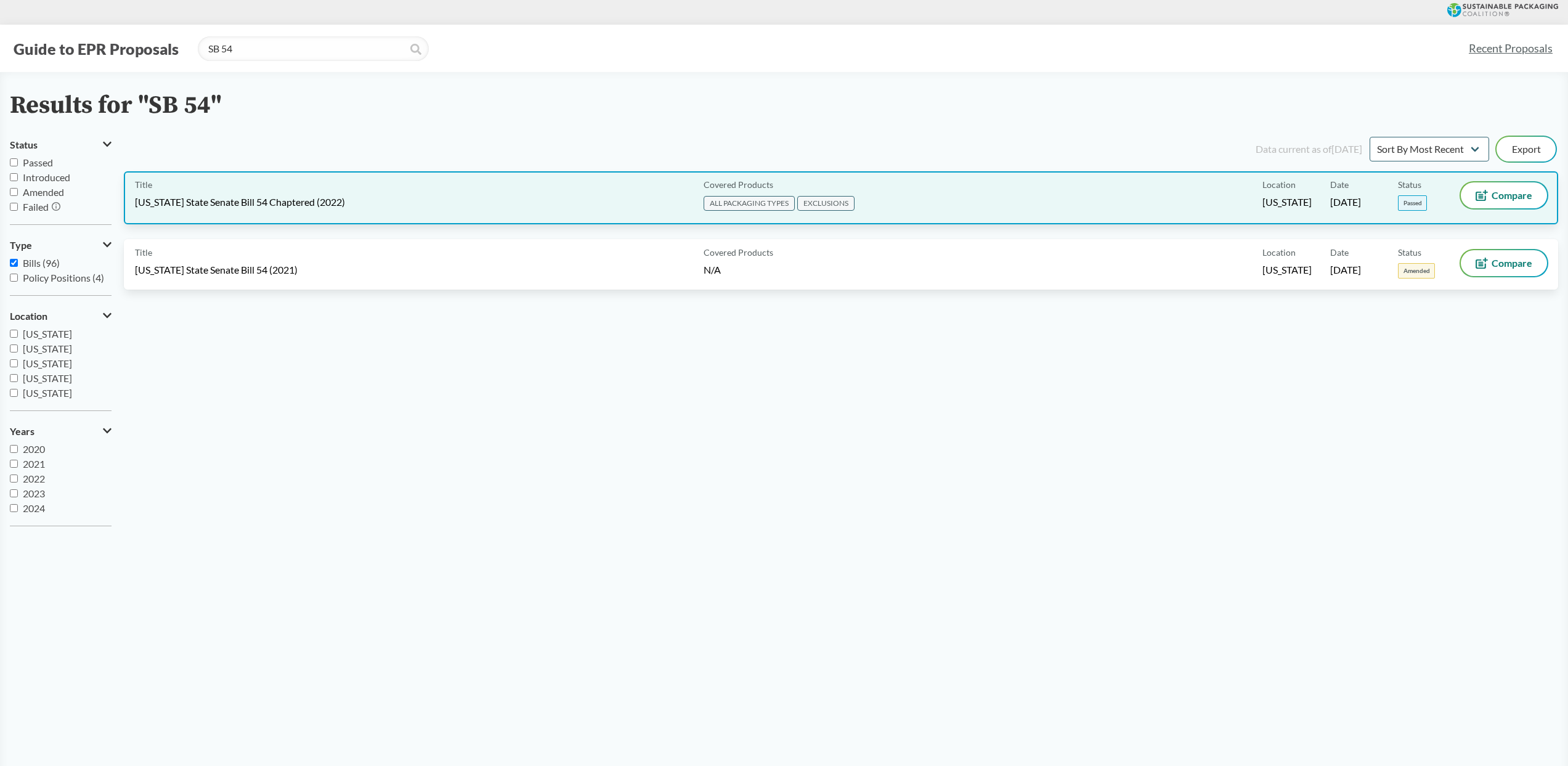
click at [265, 214] on div "Title [US_STATE] State Senate Bill 54 Chaptered (2022) Covered Products ALL PAC…" at bounding box center [841, 197] width 1434 height 53
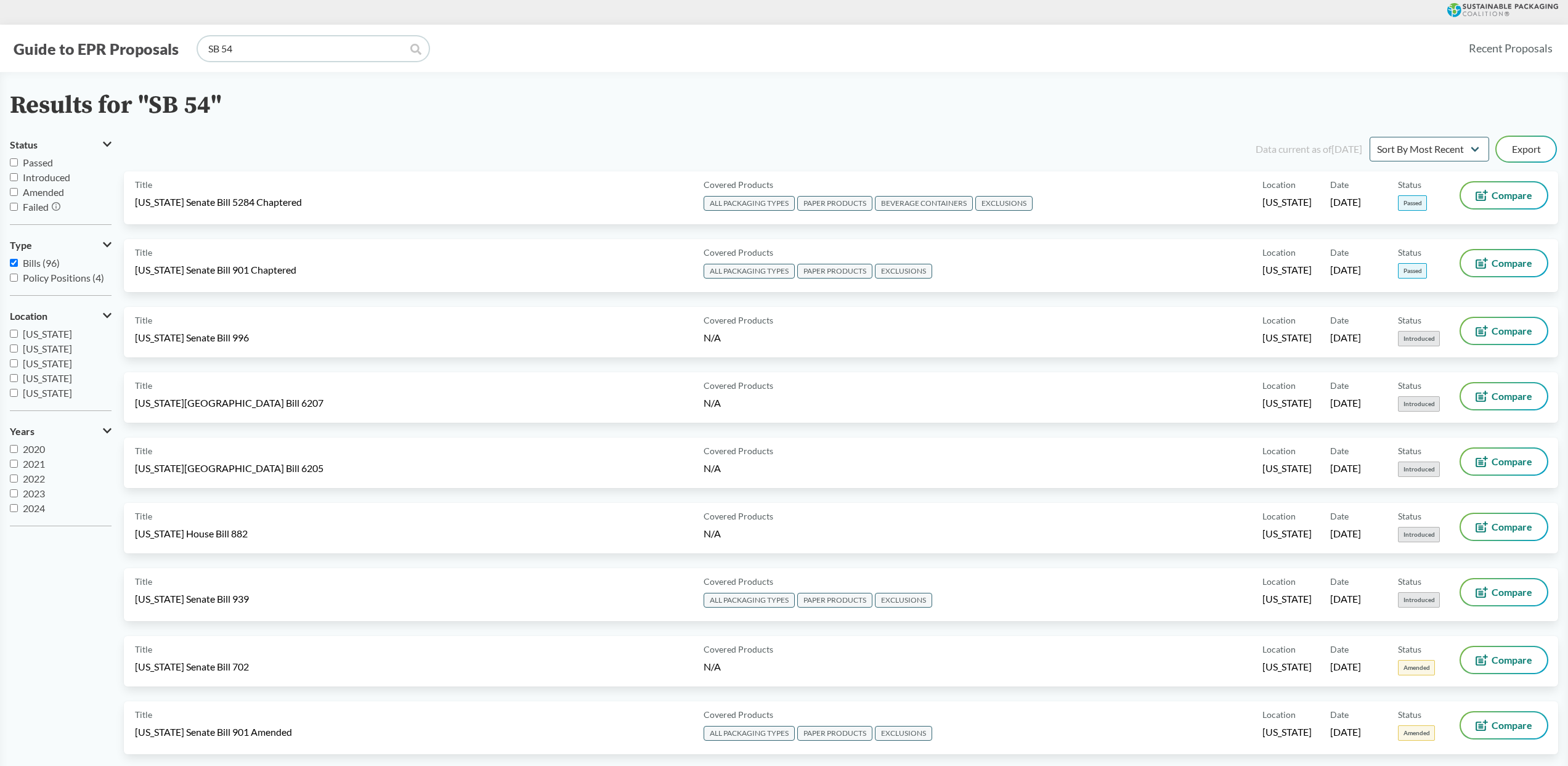
click at [261, 55] on input "SB 54" at bounding box center [313, 48] width 231 height 25
type input "[US_STATE]"
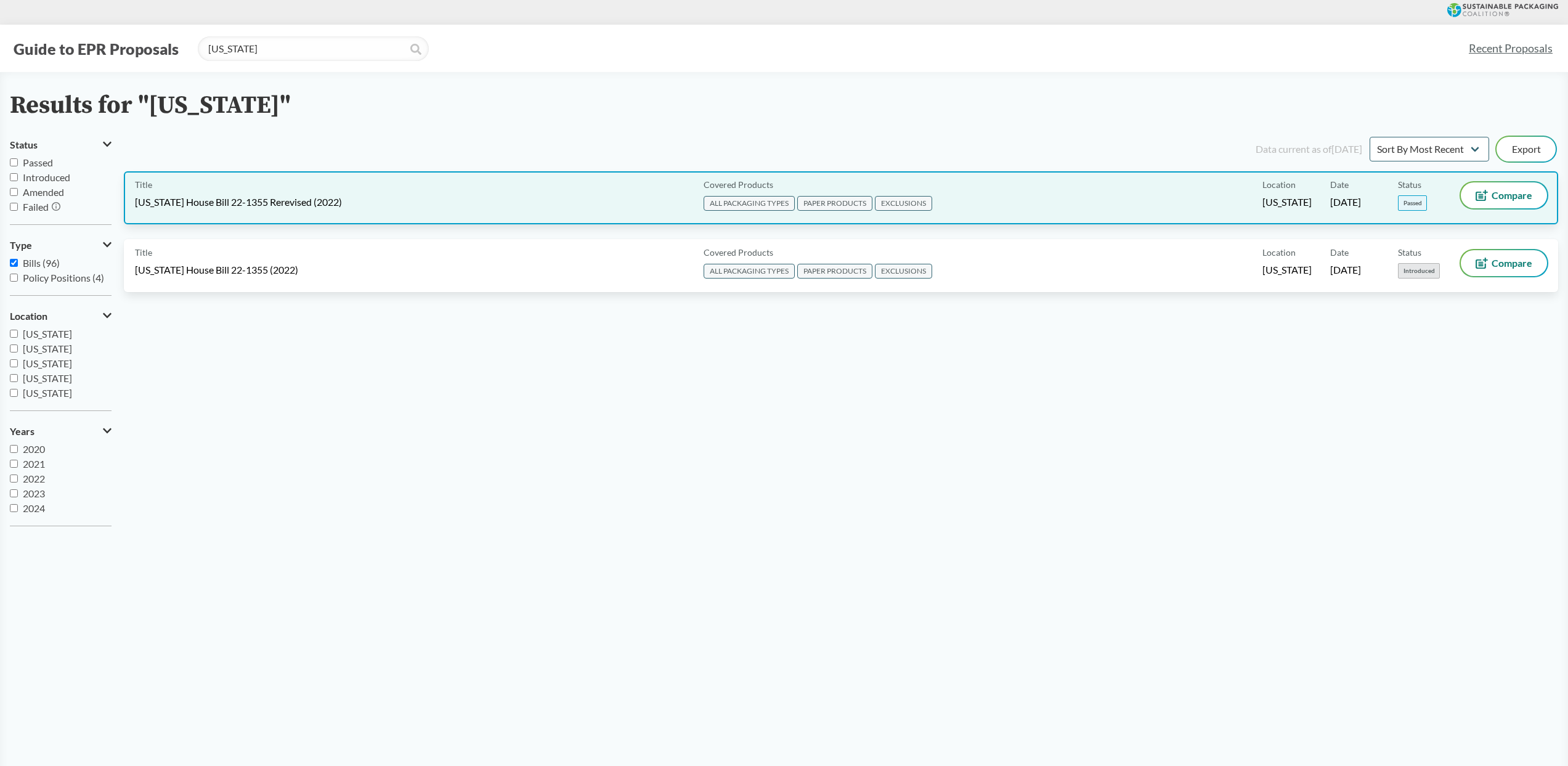
click at [258, 215] on div "Title [US_STATE] House Bill 22-1355 Rerevised (2022) Covered Products ALL PACKA…" at bounding box center [841, 197] width 1434 height 53
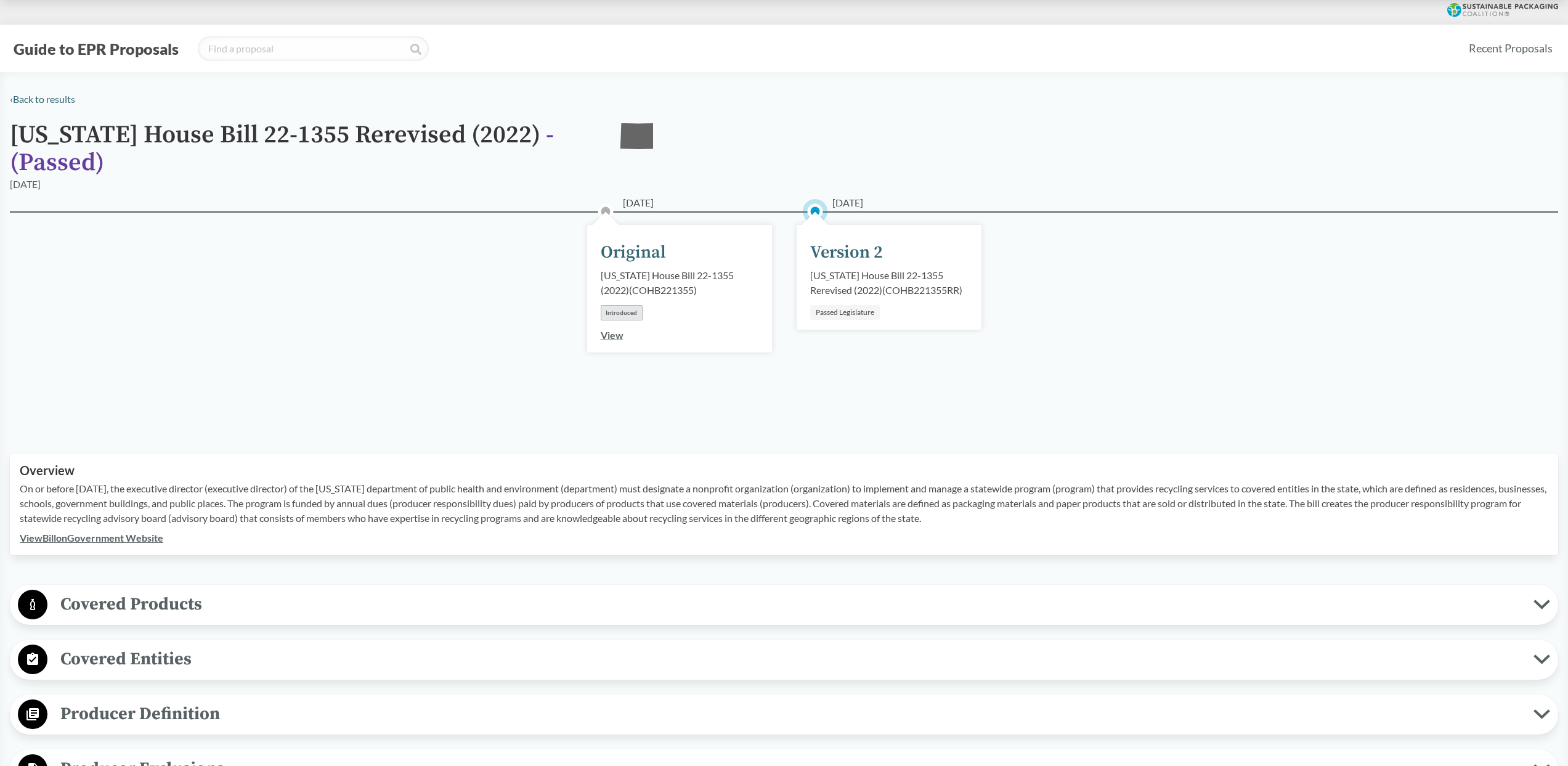
type input "[US_STATE]"
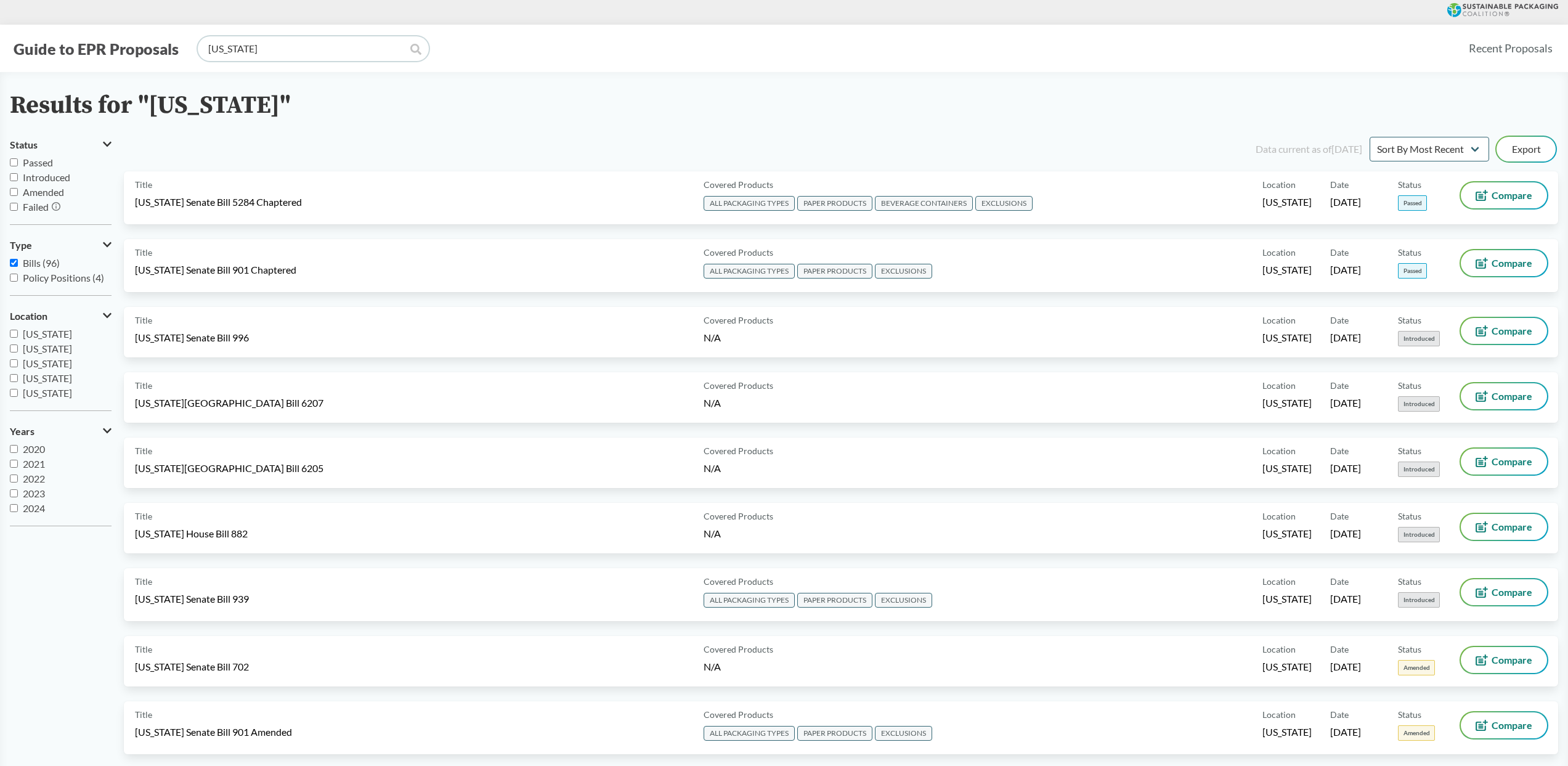
click at [332, 52] on input "[US_STATE]" at bounding box center [313, 48] width 231 height 25
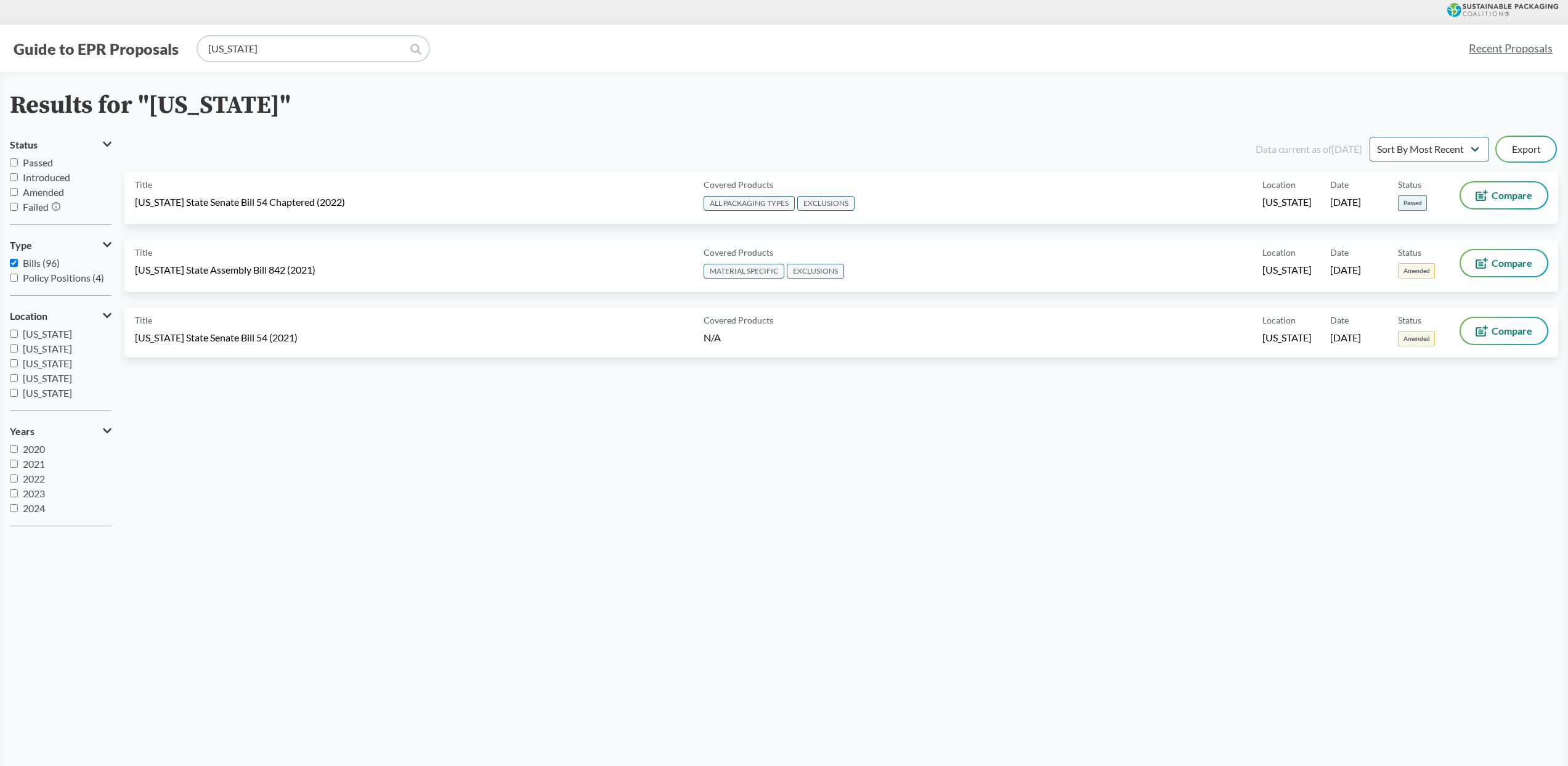
click at [251, 54] on input "[US_STATE]" at bounding box center [313, 48] width 231 height 25
type input "[US_STATE]"
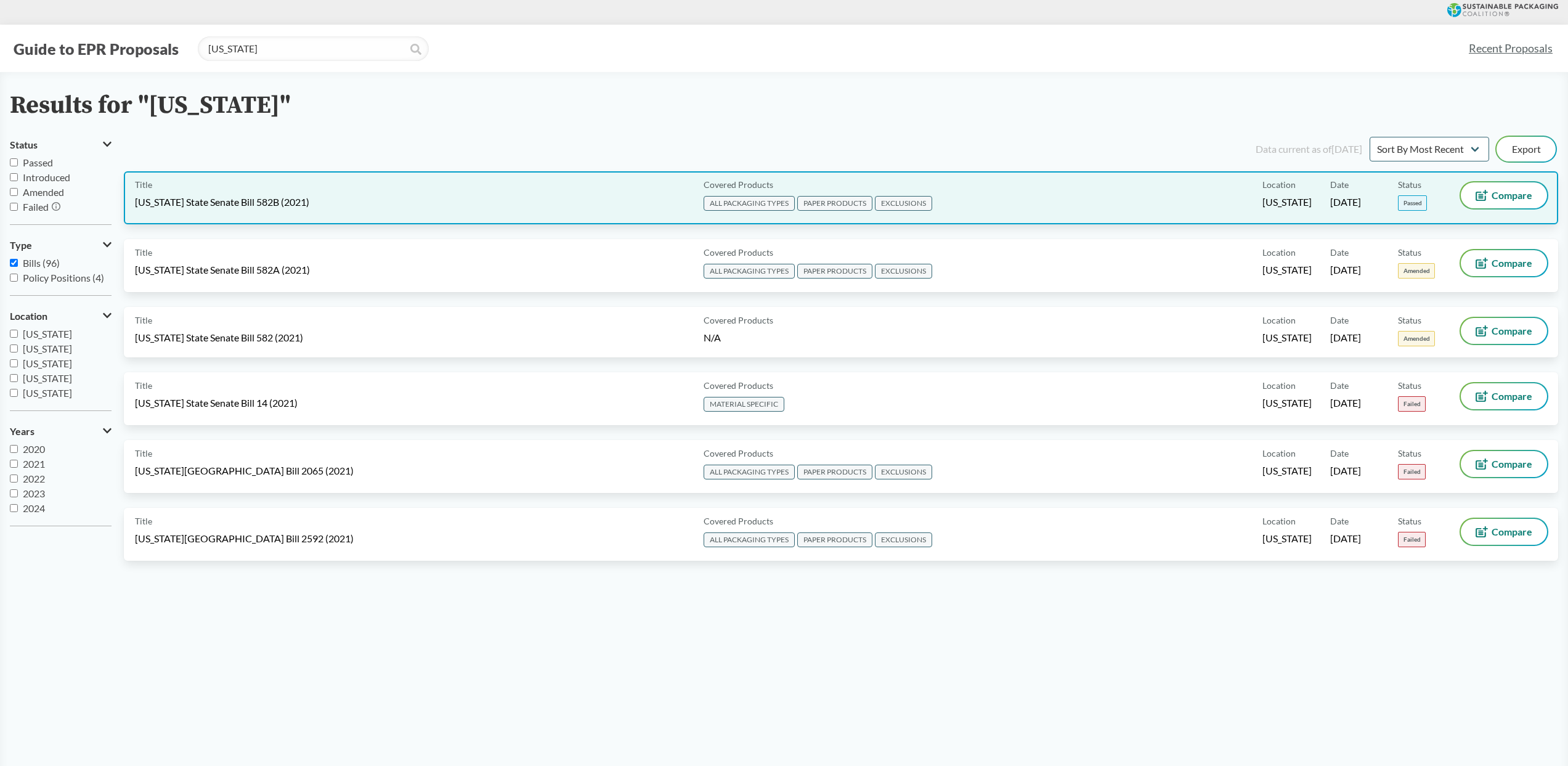
click at [359, 199] on div "Title [US_STATE] State Senate Bill 582B (2021)" at bounding box center [417, 198] width 564 height 31
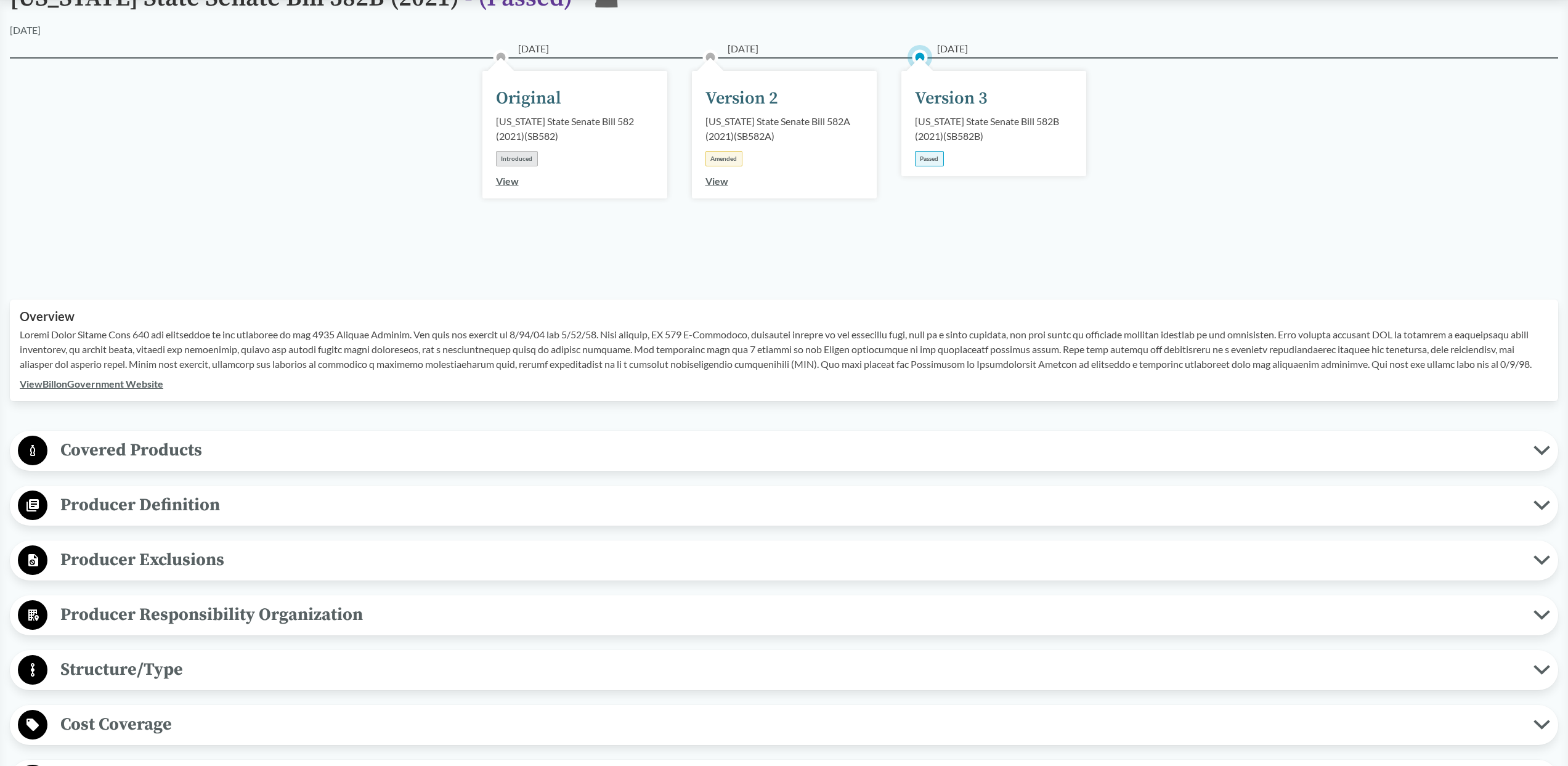
scroll to position [138, 0]
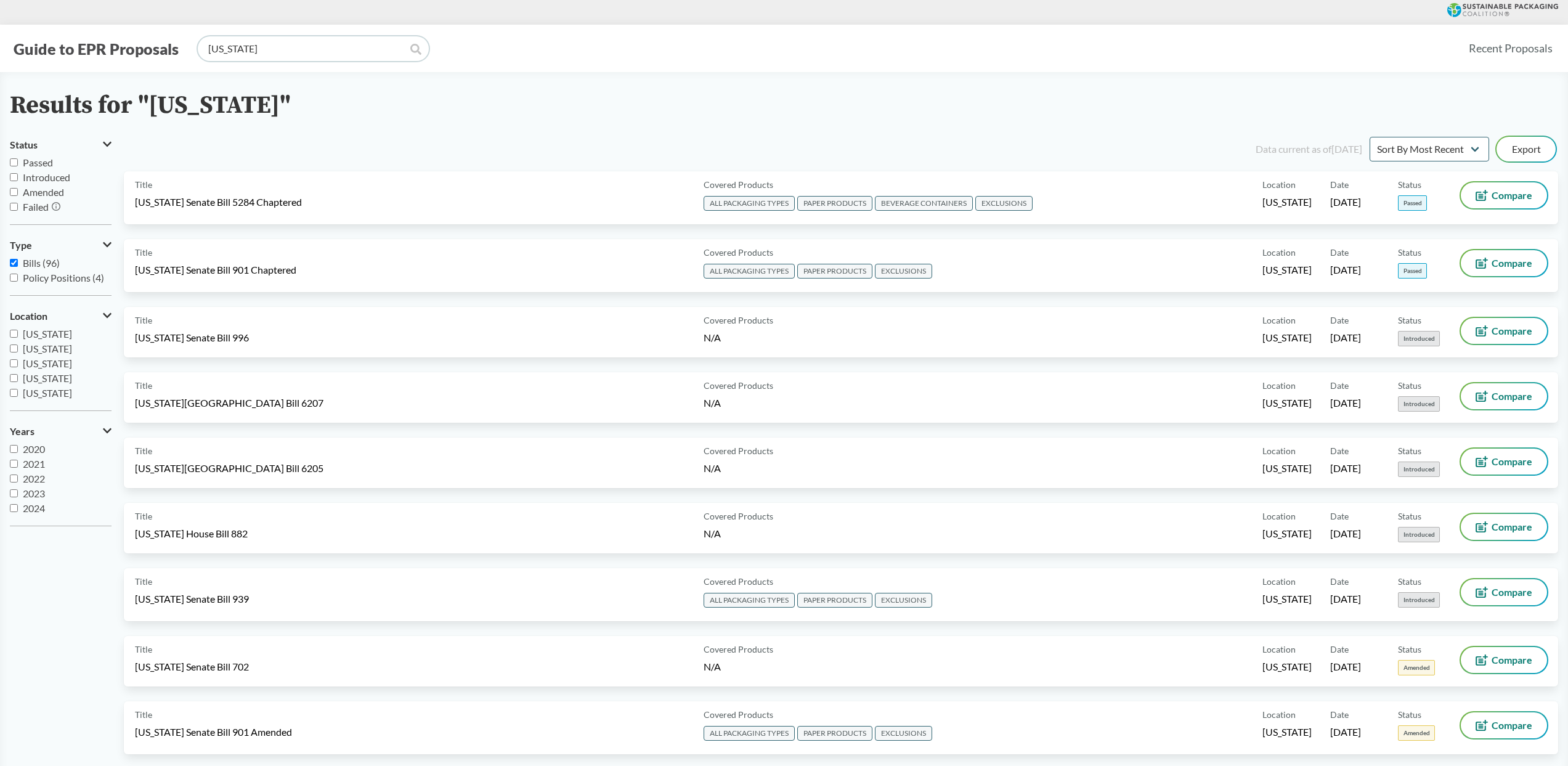
click at [324, 54] on input "[US_STATE]" at bounding box center [313, 48] width 231 height 25
type input "main"
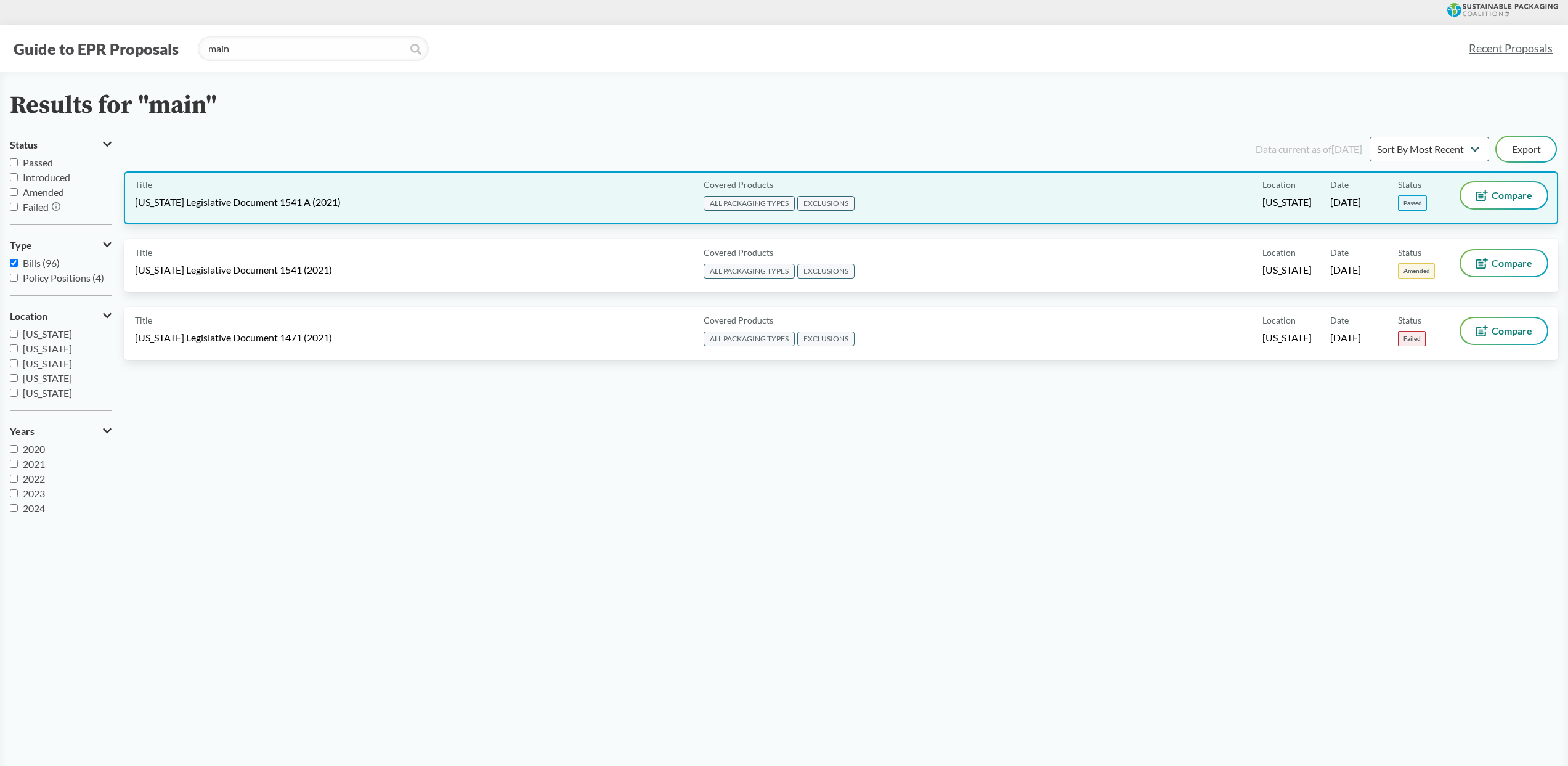
click at [314, 214] on div "Title [US_STATE] Legislative Document 1541 A (2021) Covered Products ALL PACKAG…" at bounding box center [841, 197] width 1434 height 53
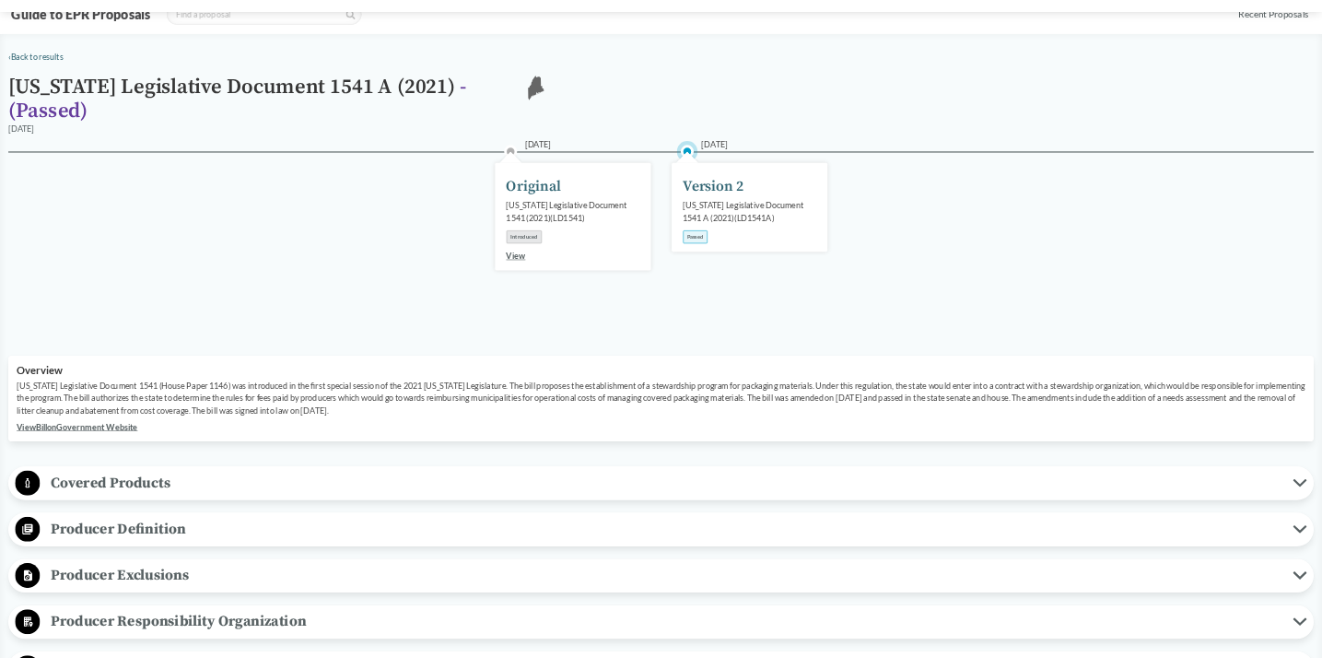
scroll to position [121, 0]
